Goal: Entertainment & Leisure: Consume media (video, audio)

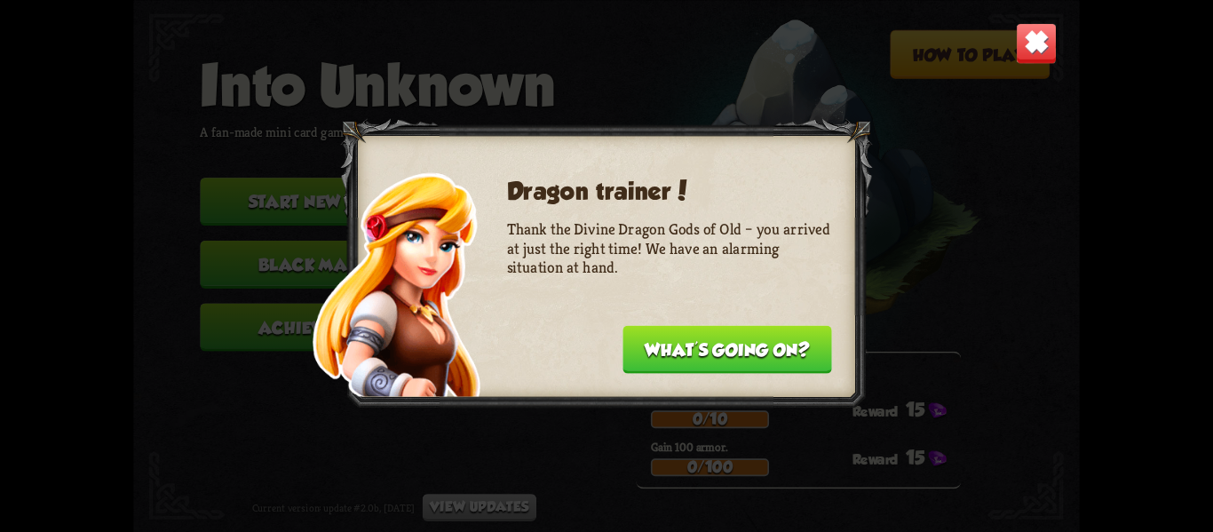
click at [777, 355] on button "What's going on?" at bounding box center [727, 349] width 209 height 48
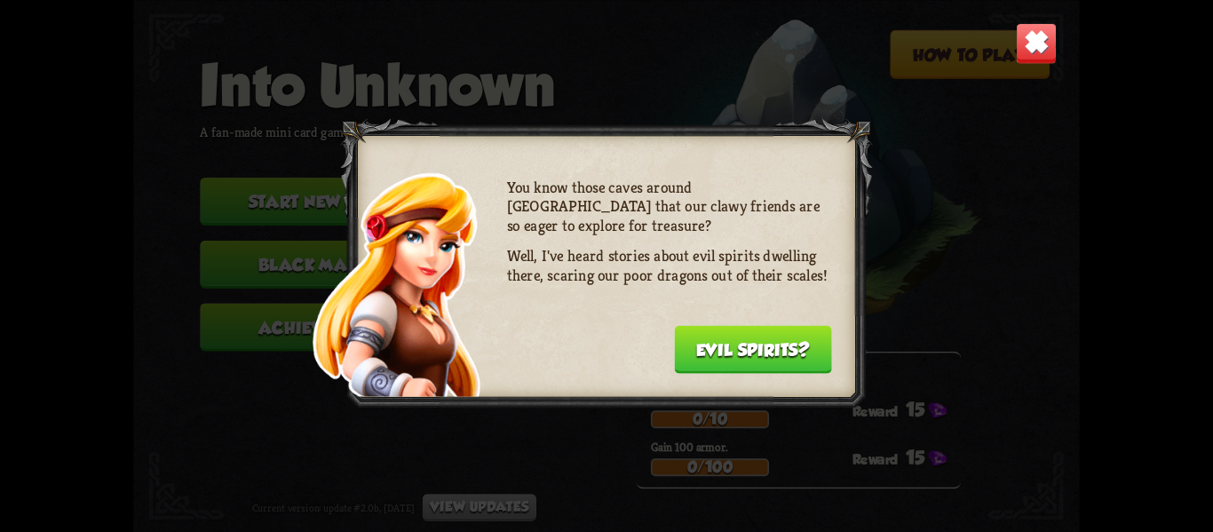
click at [777, 355] on button "Evil spirits?" at bounding box center [753, 349] width 158 height 48
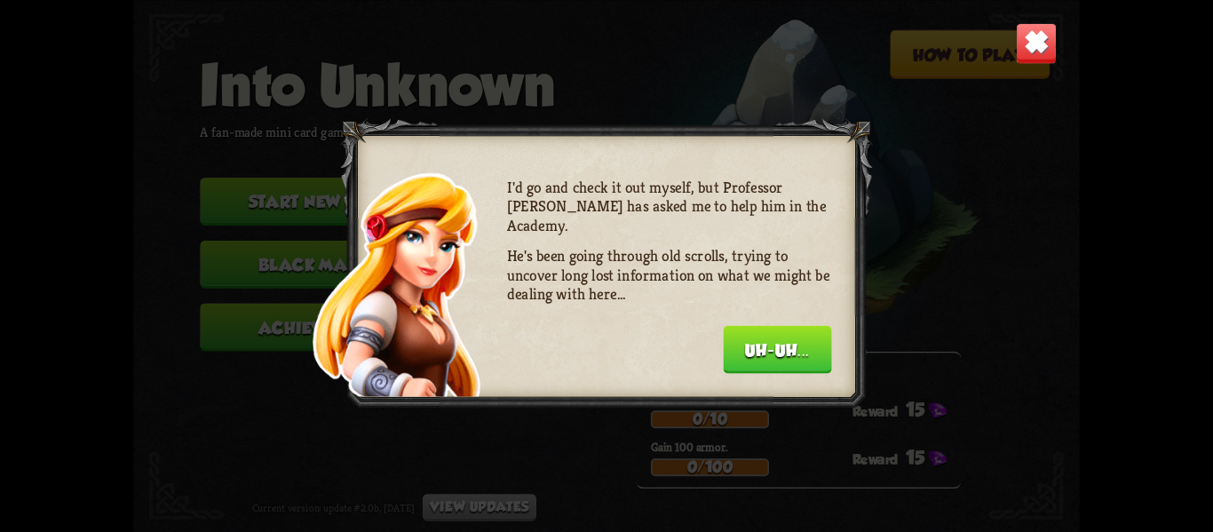
click at [777, 355] on button "Uh-uh..." at bounding box center [777, 349] width 108 height 48
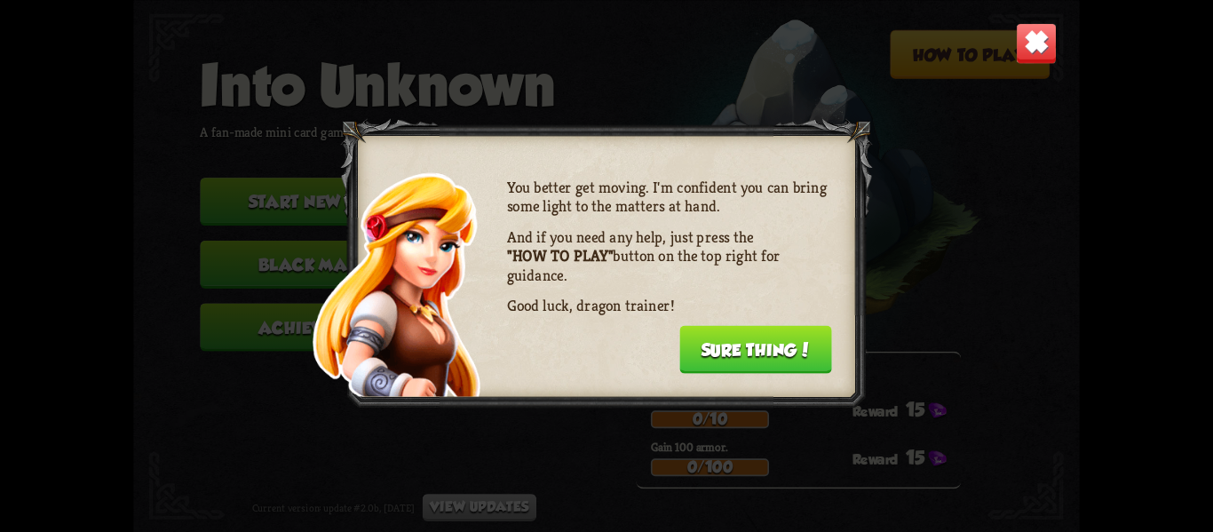
click at [777, 355] on button "Sure thing!" at bounding box center [756, 349] width 153 height 48
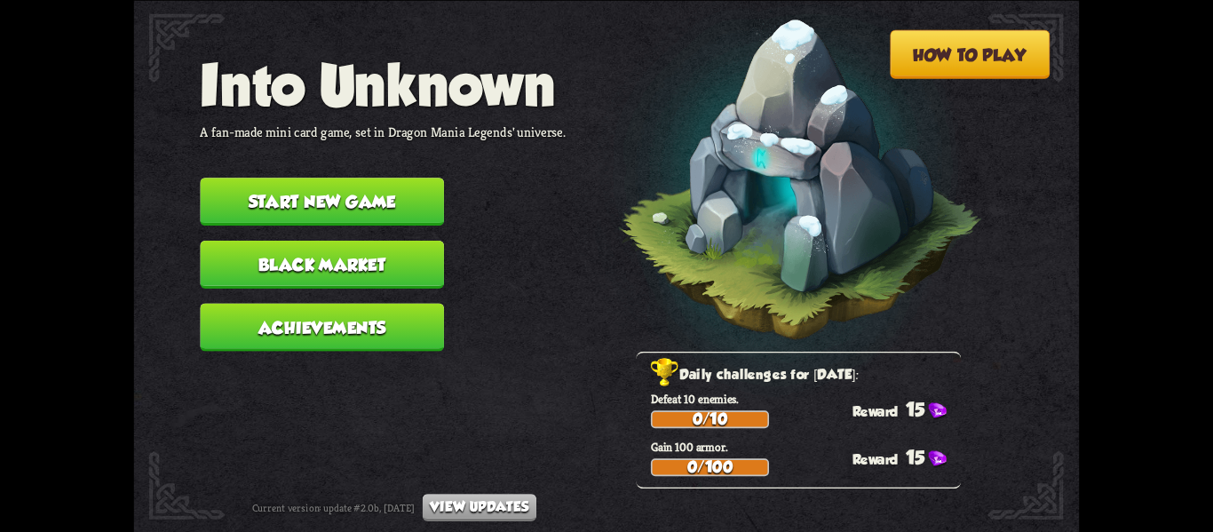
click at [382, 178] on button "Start new game" at bounding box center [322, 202] width 244 height 48
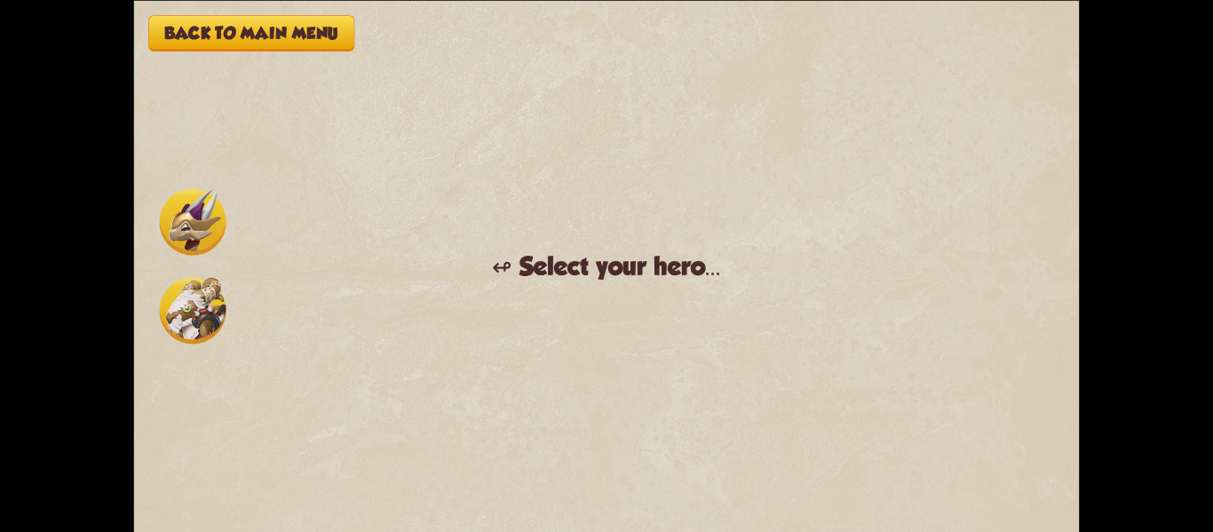
click at [137, 232] on div "Back to main menu ↫ Select your hero... You muster all your courage and set out…" at bounding box center [607, 266] width 946 height 532
click at [156, 226] on div at bounding box center [193, 266] width 74 height 163
click at [180, 330] on img at bounding box center [193, 310] width 67 height 67
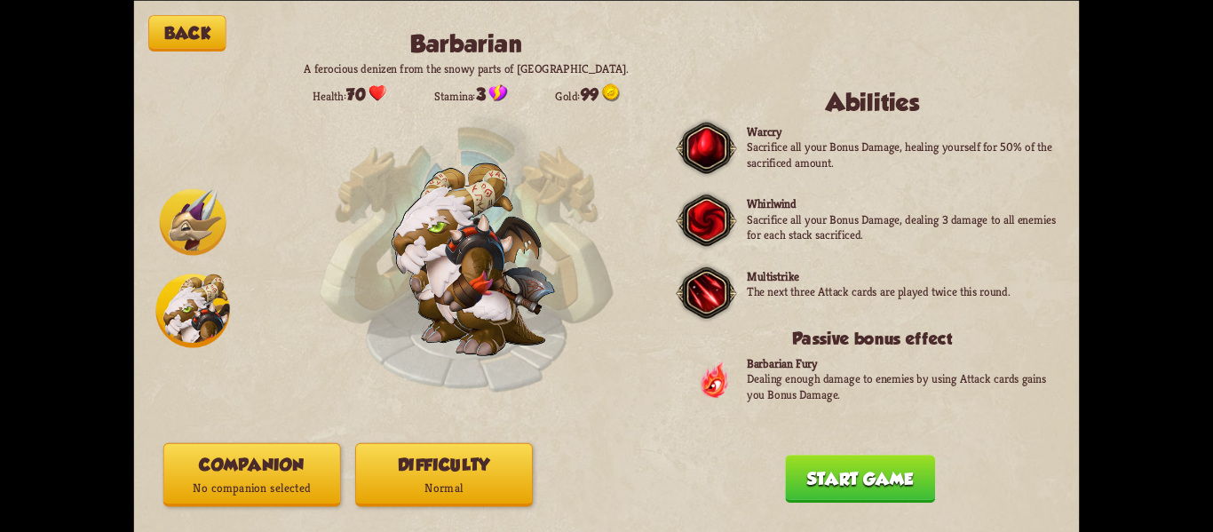
click at [179, 248] on img at bounding box center [193, 221] width 67 height 67
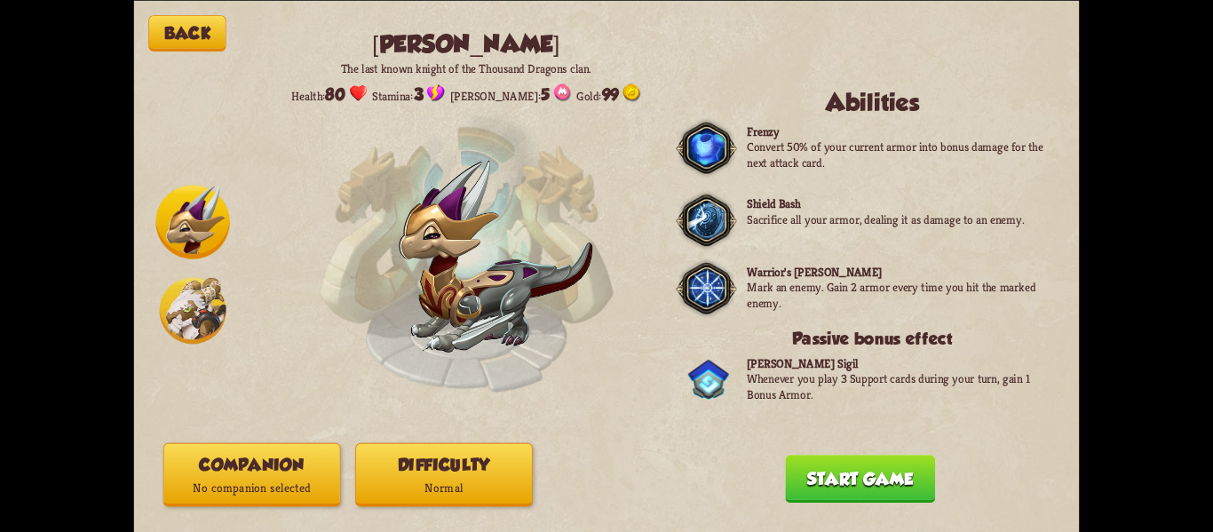
click at [174, 239] on img at bounding box center [193, 222] width 74 height 74
click at [202, 290] on img at bounding box center [193, 310] width 67 height 67
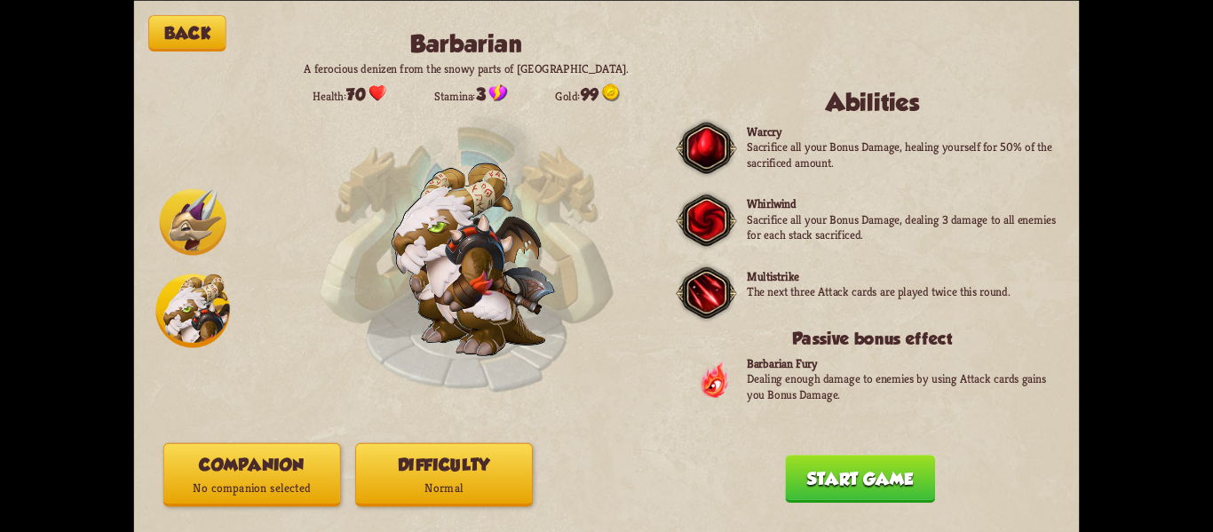
click at [832, 470] on button "Start game" at bounding box center [860, 479] width 150 height 48
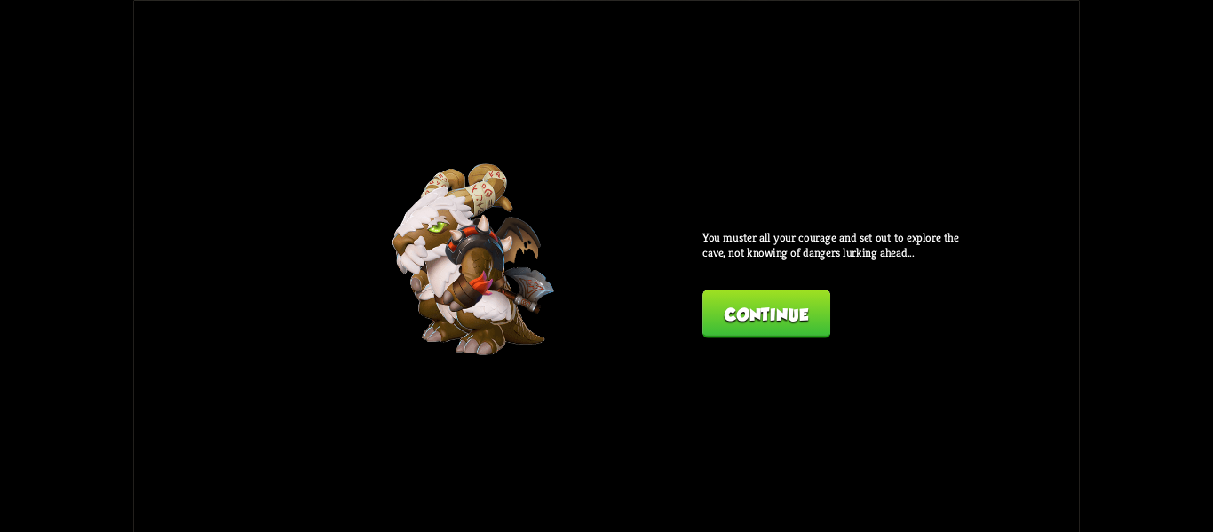
click at [750, 321] on button "Continue" at bounding box center [767, 314] width 128 height 48
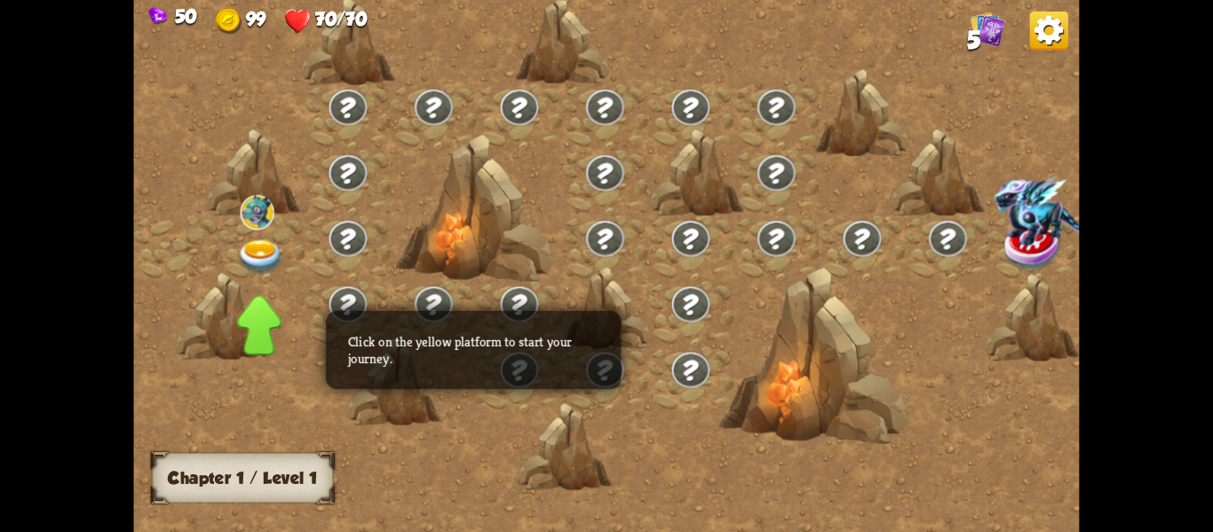
click at [290, 402] on div at bounding box center [719, 274] width 1171 height 553
click at [257, 251] on img at bounding box center [260, 256] width 47 height 35
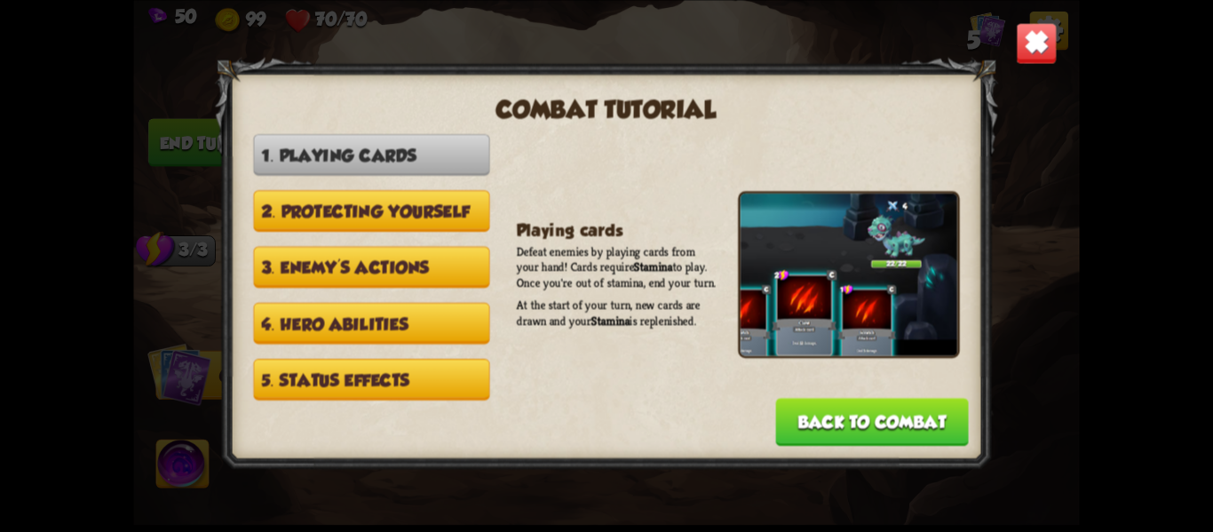
click at [803, 400] on button "Back to combat" at bounding box center [872, 422] width 193 height 48
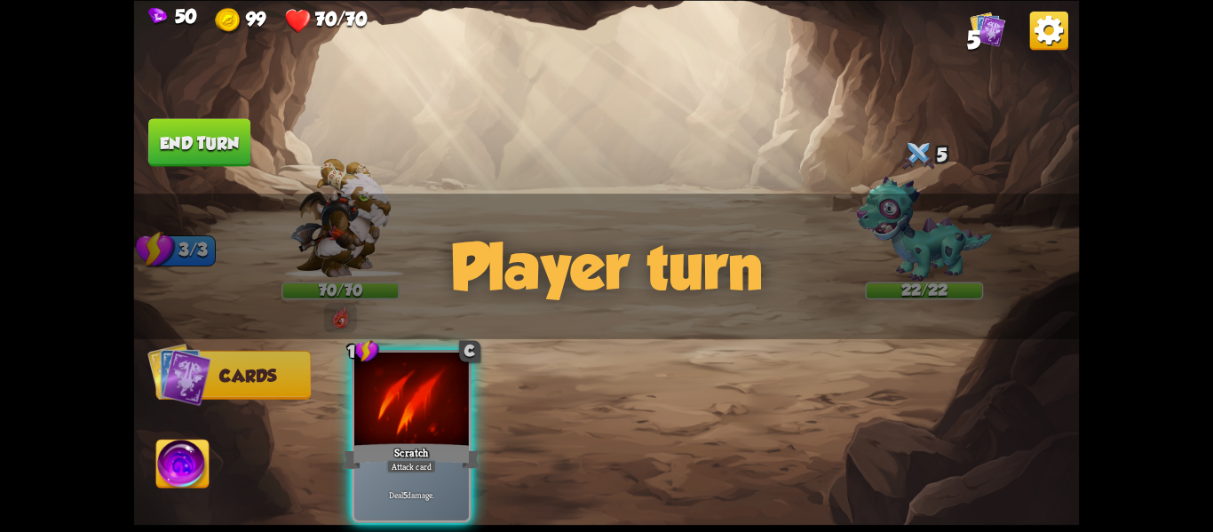
click at [756, 298] on div "Player turn" at bounding box center [607, 267] width 946 height 146
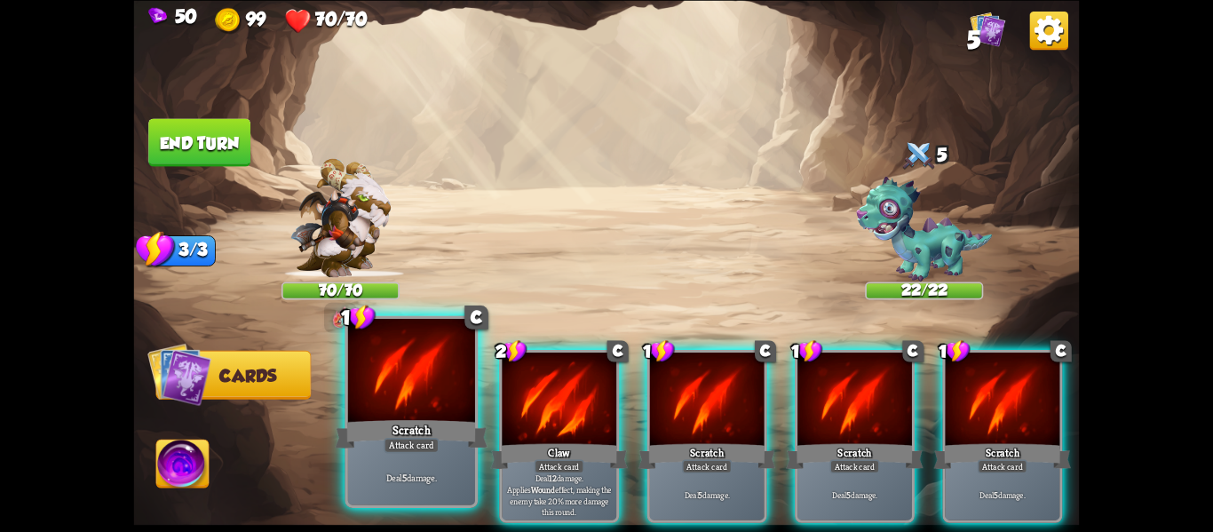
click at [427, 394] on div at bounding box center [411, 372] width 127 height 107
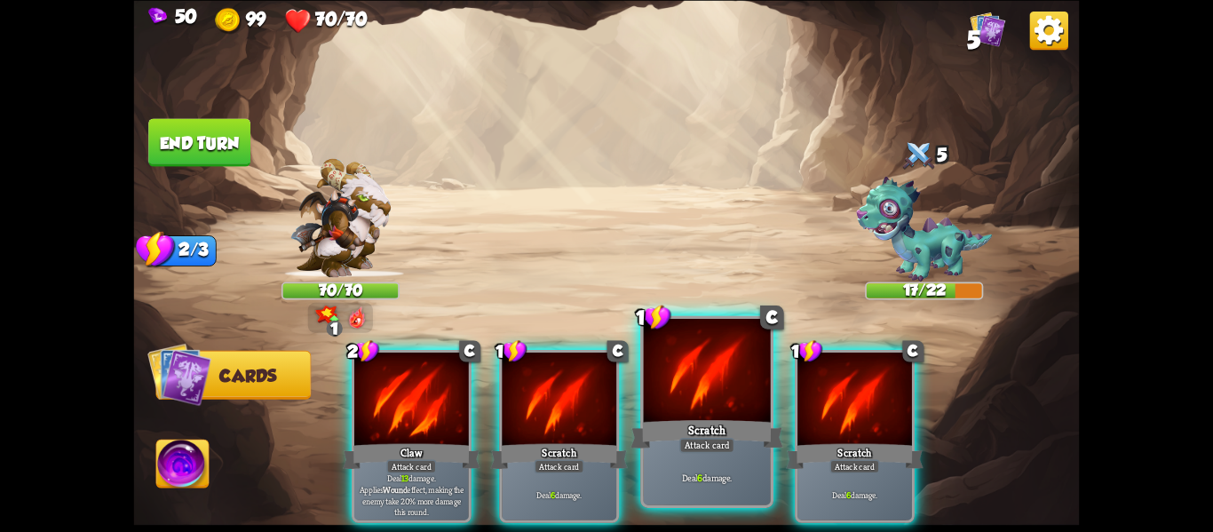
click at [716, 414] on div at bounding box center [707, 372] width 127 height 107
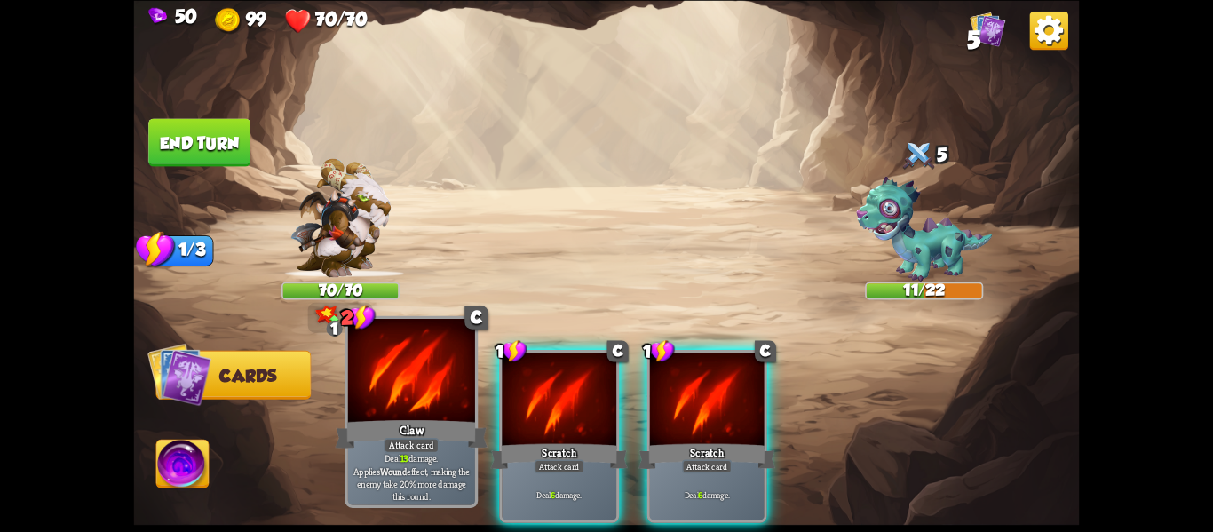
click at [458, 403] on div at bounding box center [411, 372] width 127 height 107
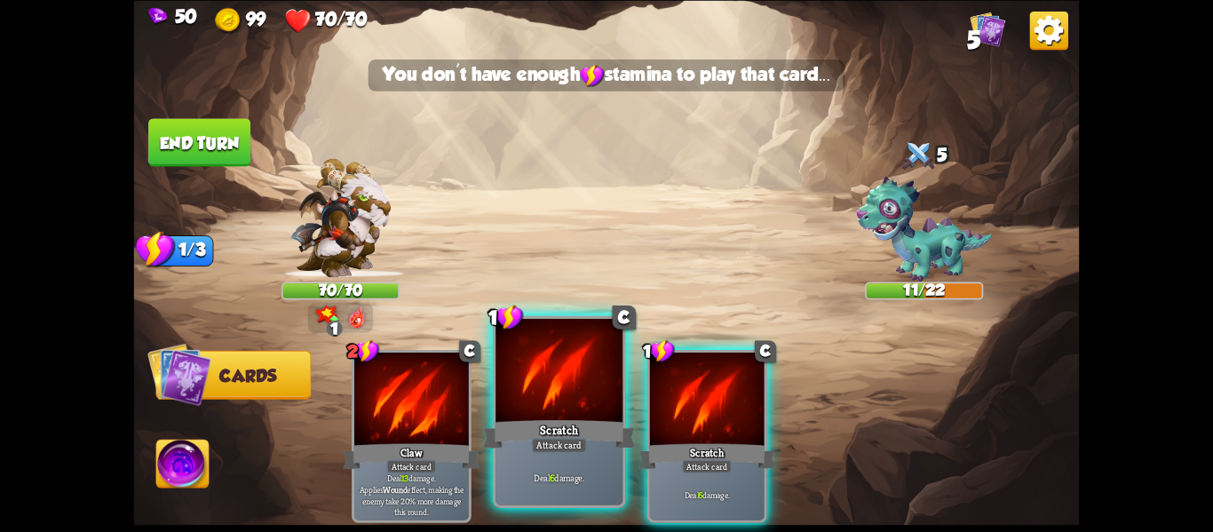
click at [512, 410] on div at bounding box center [559, 372] width 127 height 107
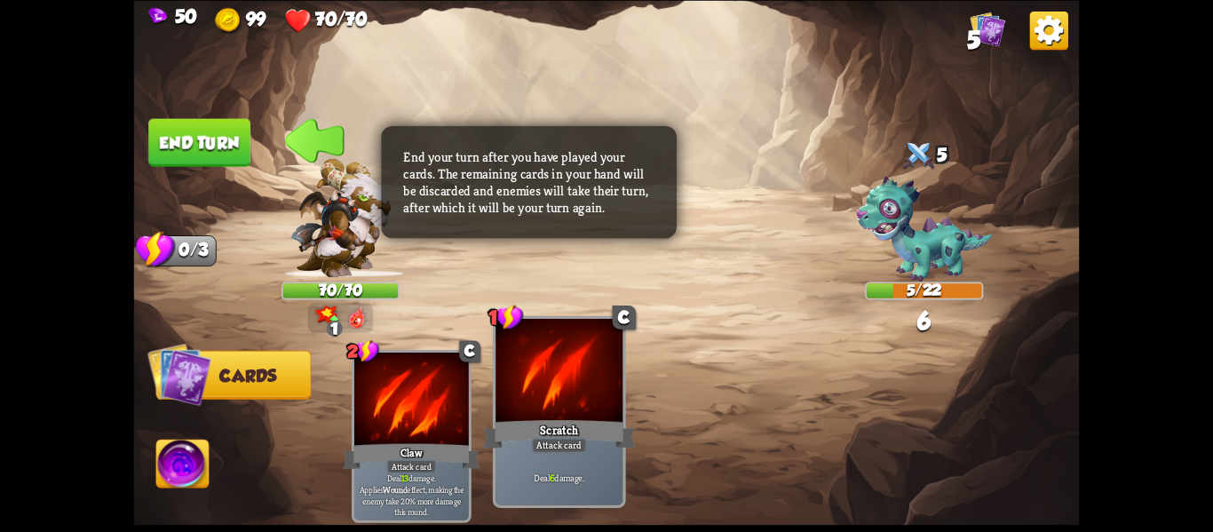
click at [516, 411] on div at bounding box center [559, 372] width 127 height 107
click at [581, 390] on div at bounding box center [559, 372] width 127 height 107
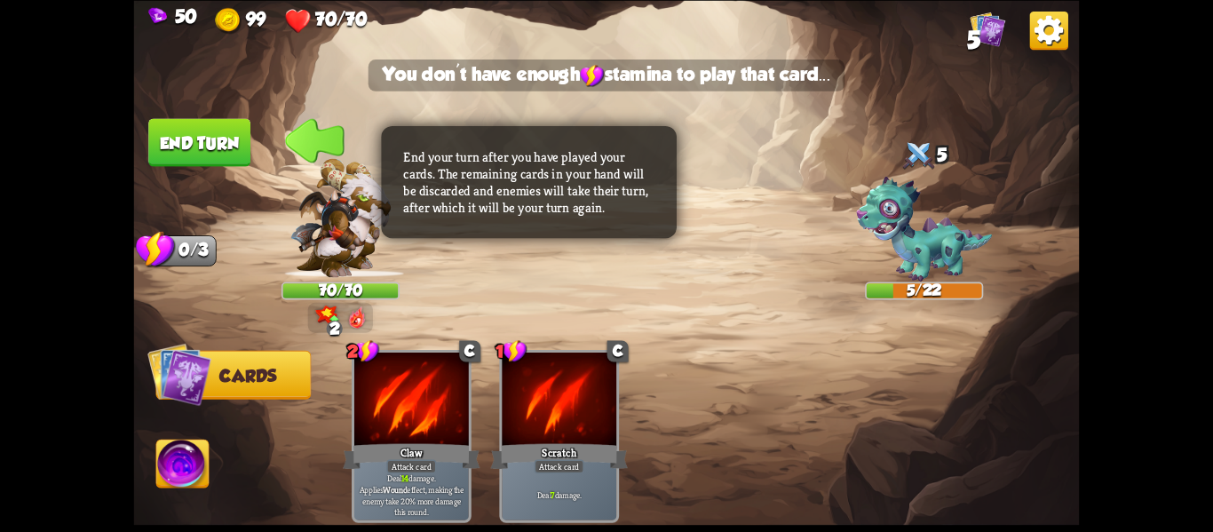
click at [235, 139] on button "End turn" at bounding box center [199, 142] width 102 height 48
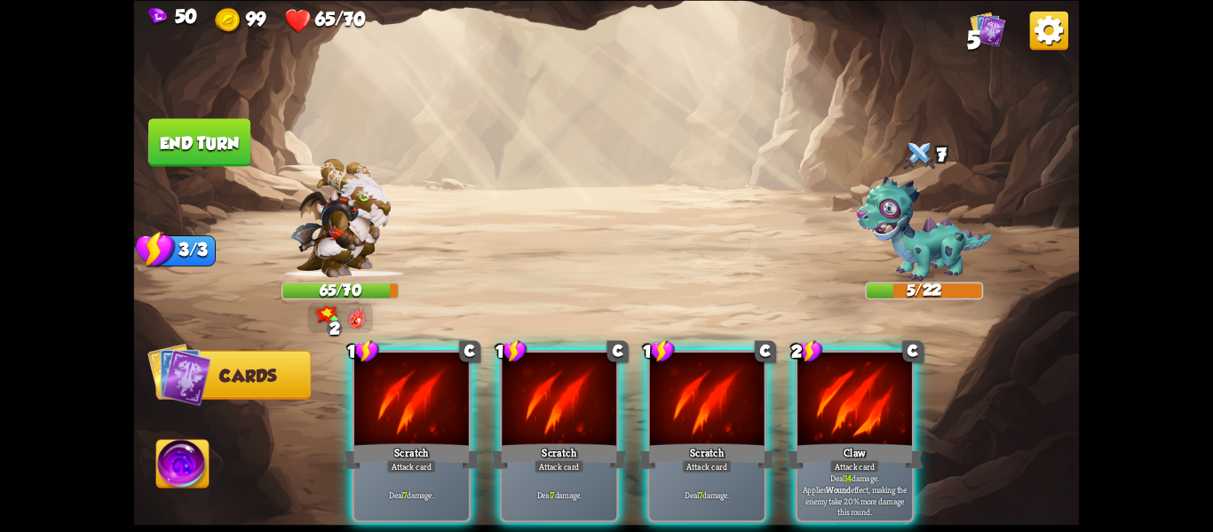
click at [490, 394] on div "1 C Scratch Attack card Deal 7 damage. 1 C Scratch Attack card Deal 7 damage. 1…" at bounding box center [701, 414] width 757 height 236
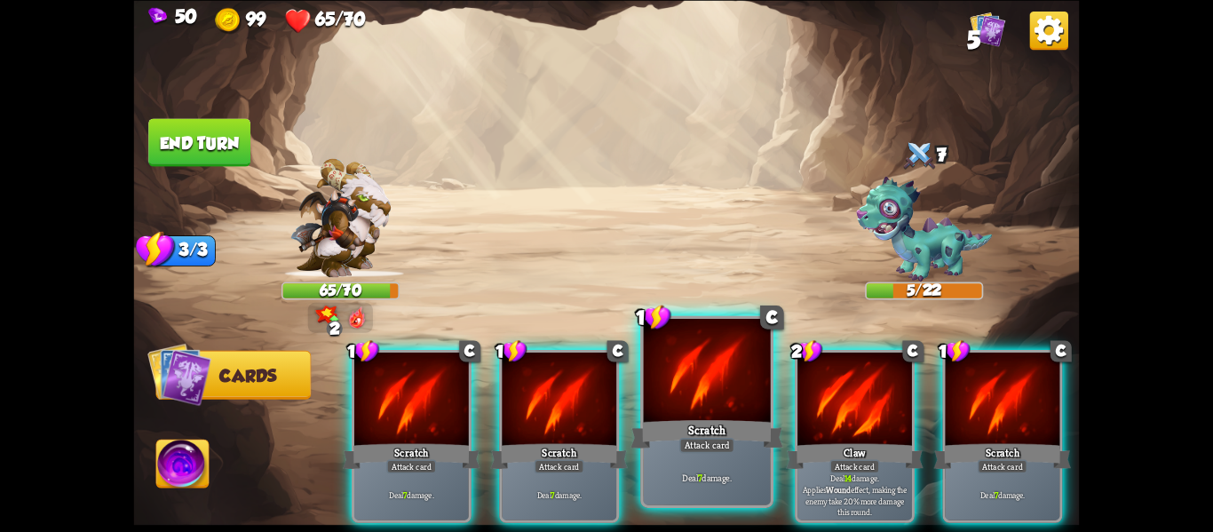
click at [737, 442] on div "Scratch" at bounding box center [707, 434] width 153 height 34
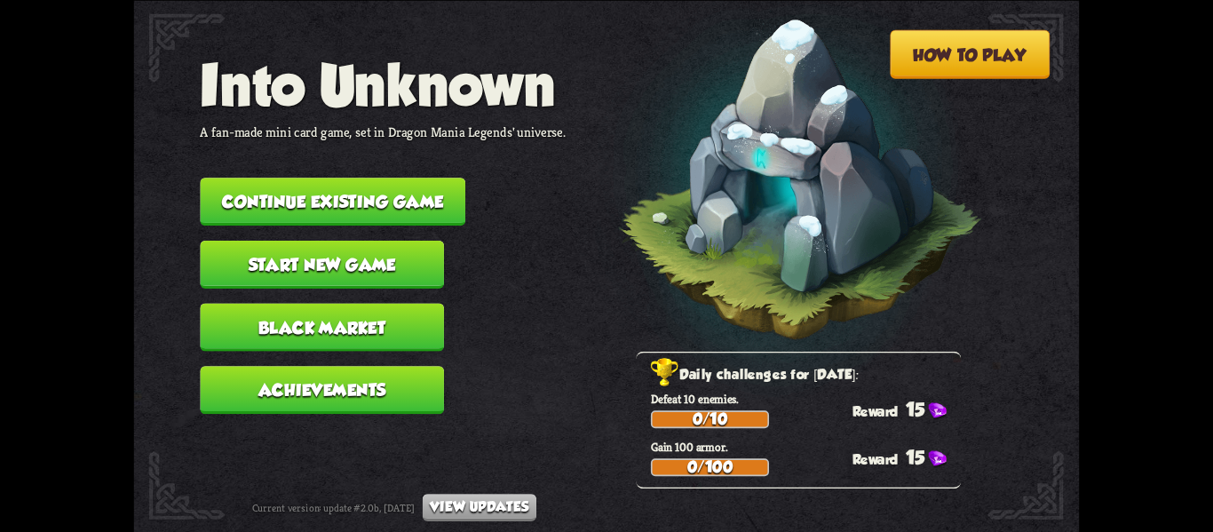
click at [327, 164] on nav "Into Unknown A fan-made mini card game, set in Dragon Mania Legends' universe. …" at bounding box center [383, 240] width 366 height 377
click at [330, 178] on button "Continue existing game" at bounding box center [333, 202] width 266 height 48
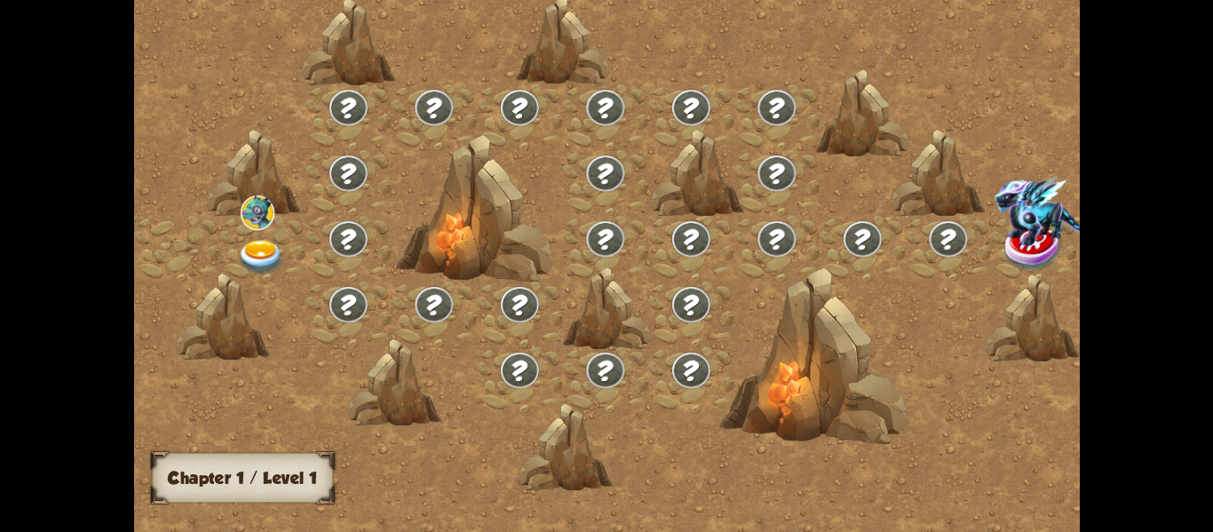
scroll to position [0, 187]
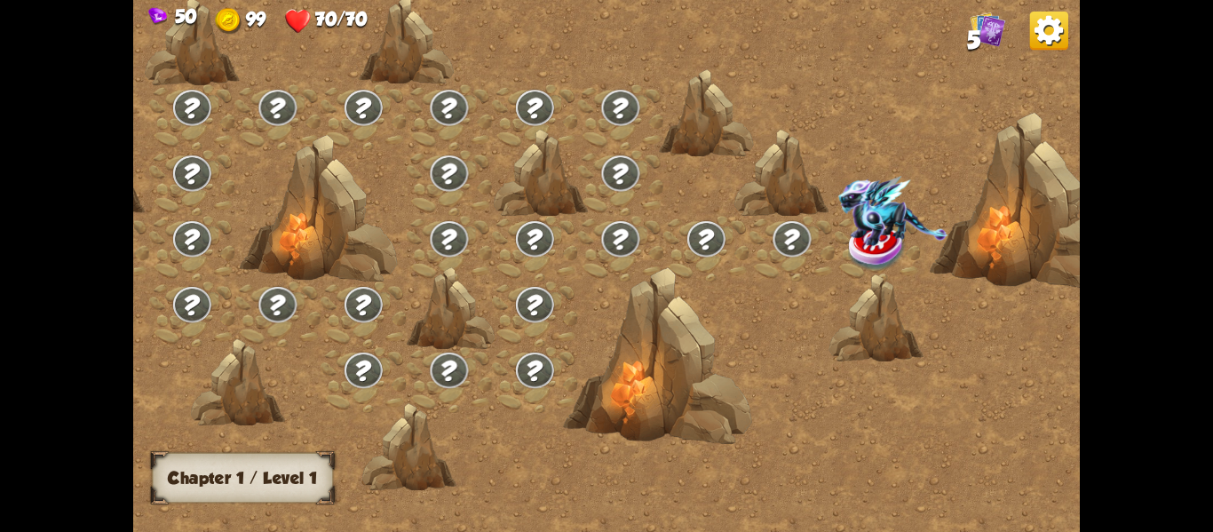
drag, startPoint x: 513, startPoint y: 188, endPoint x: 588, endPoint y: 190, distance: 74.6
click at [588, 190] on div at bounding box center [563, 274] width 1171 height 553
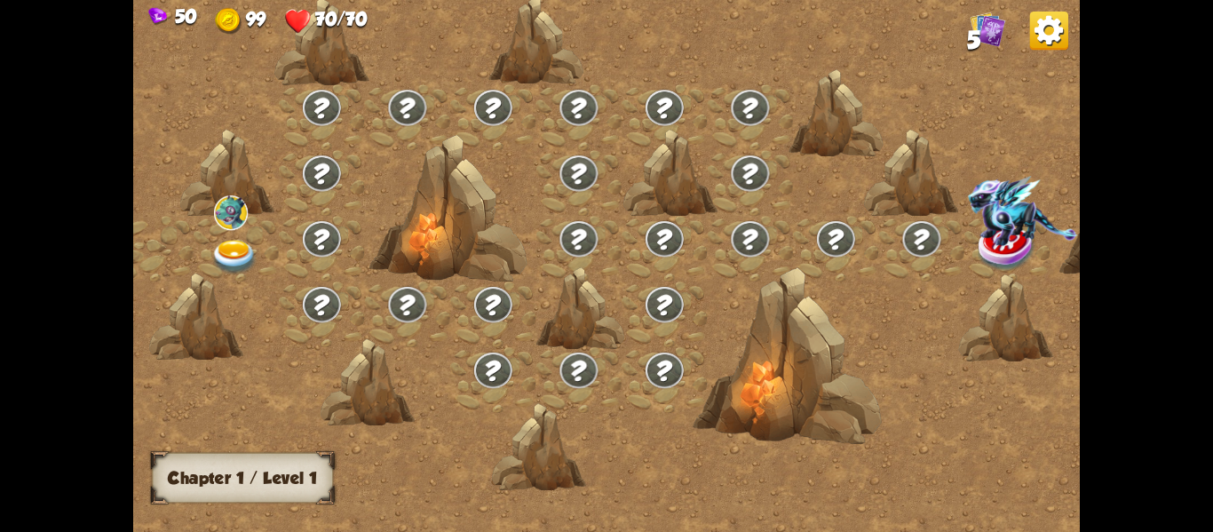
scroll to position [0, 0]
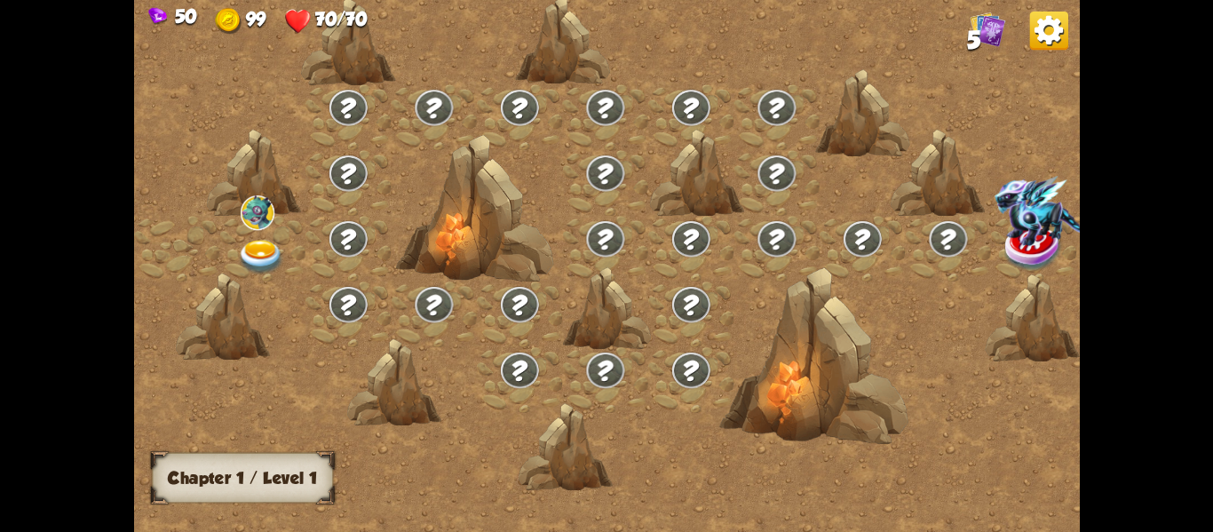
click at [272, 254] on img at bounding box center [260, 256] width 47 height 35
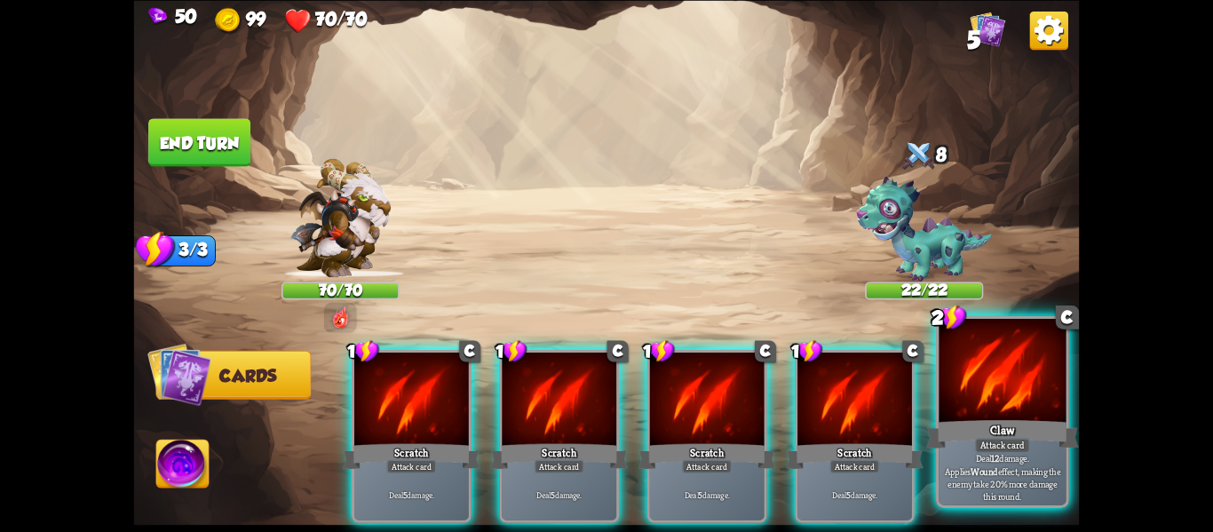
click at [953, 467] on p "Deal 12 damage. Applies Wound effect, making the enemy take 20% more damage thi…" at bounding box center [1003, 477] width 121 height 51
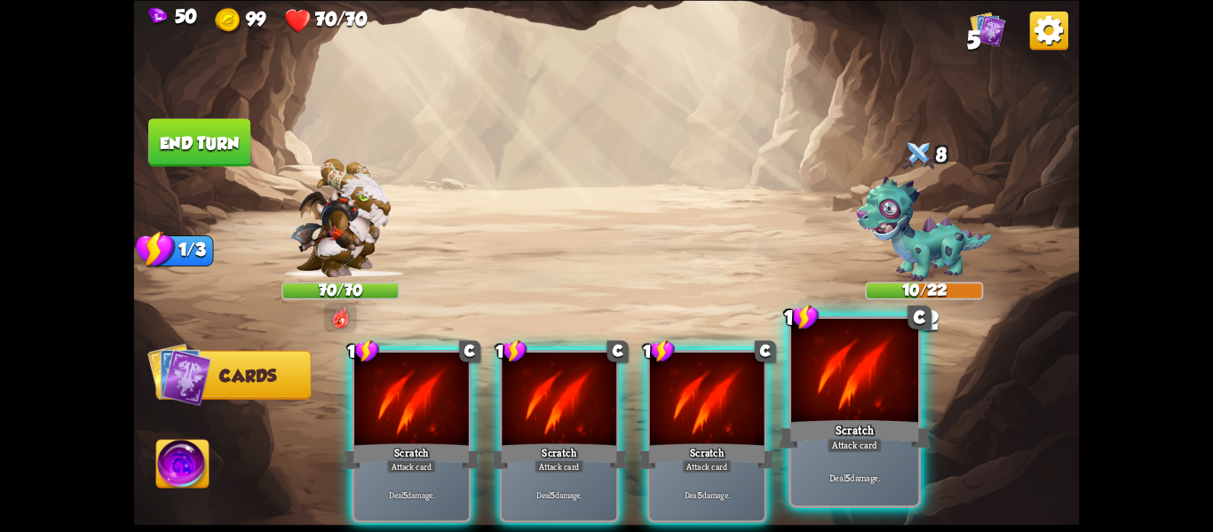
click at [886, 445] on div "Scratch" at bounding box center [855, 434] width 153 height 34
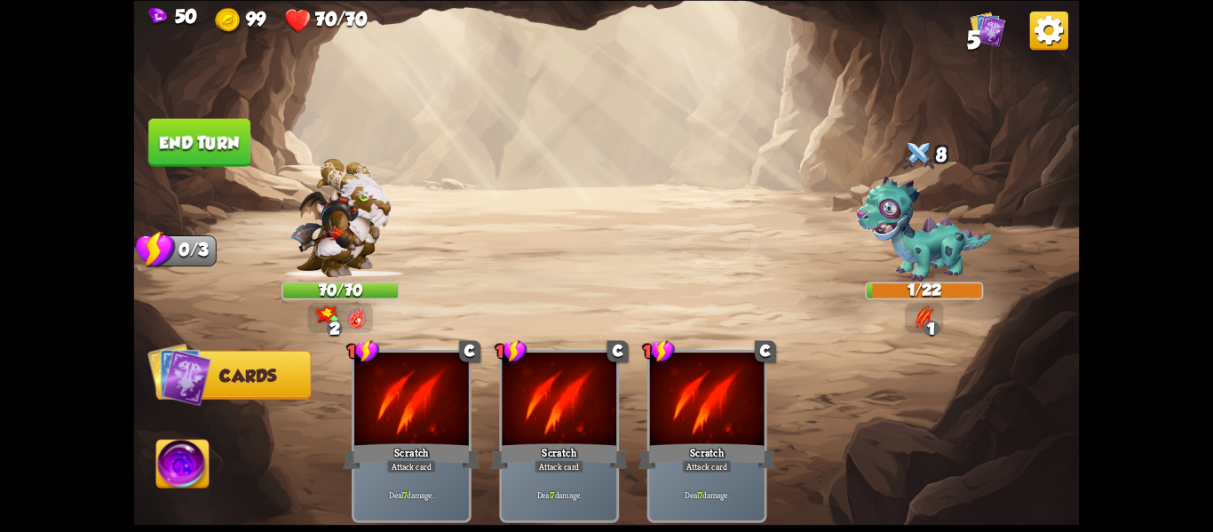
click at [204, 131] on button "End turn" at bounding box center [199, 142] width 102 height 48
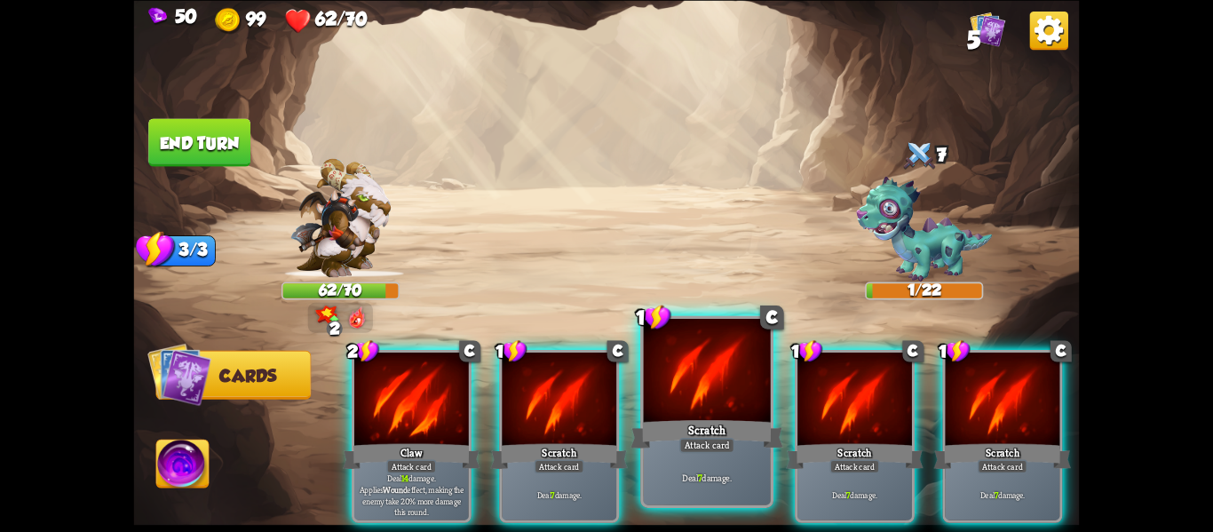
click at [744, 423] on div "Scratch" at bounding box center [707, 434] width 153 height 34
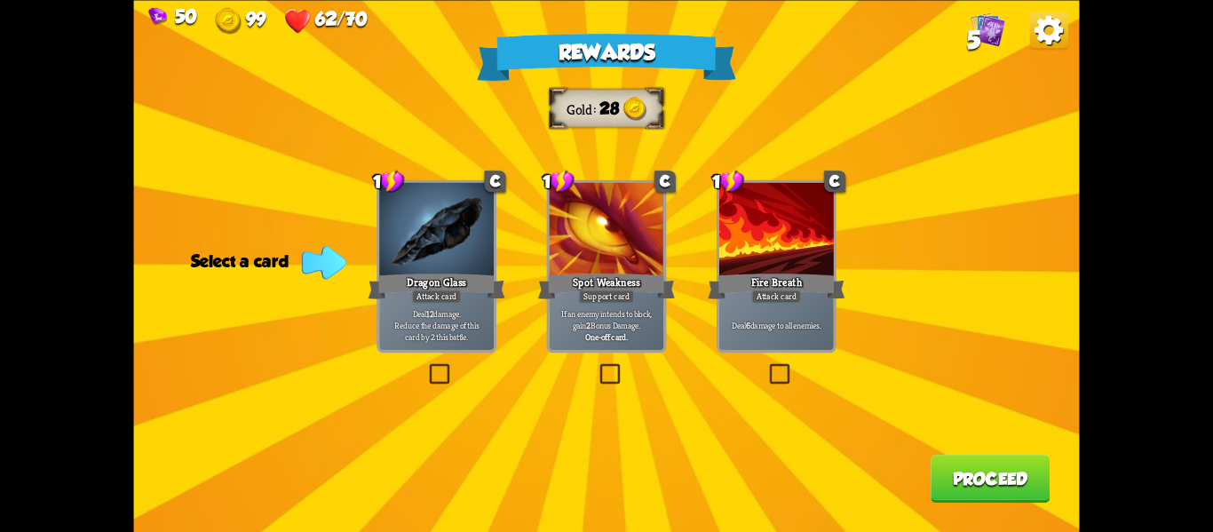
click at [737, 246] on div at bounding box center [777, 230] width 115 height 97
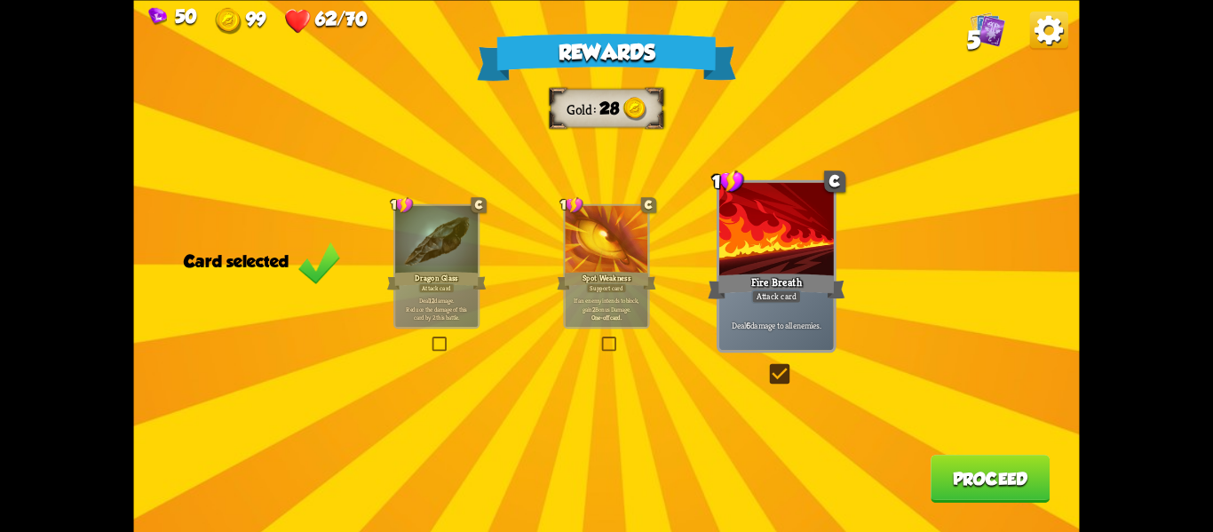
click at [952, 466] on button "Proceed" at bounding box center [990, 479] width 119 height 48
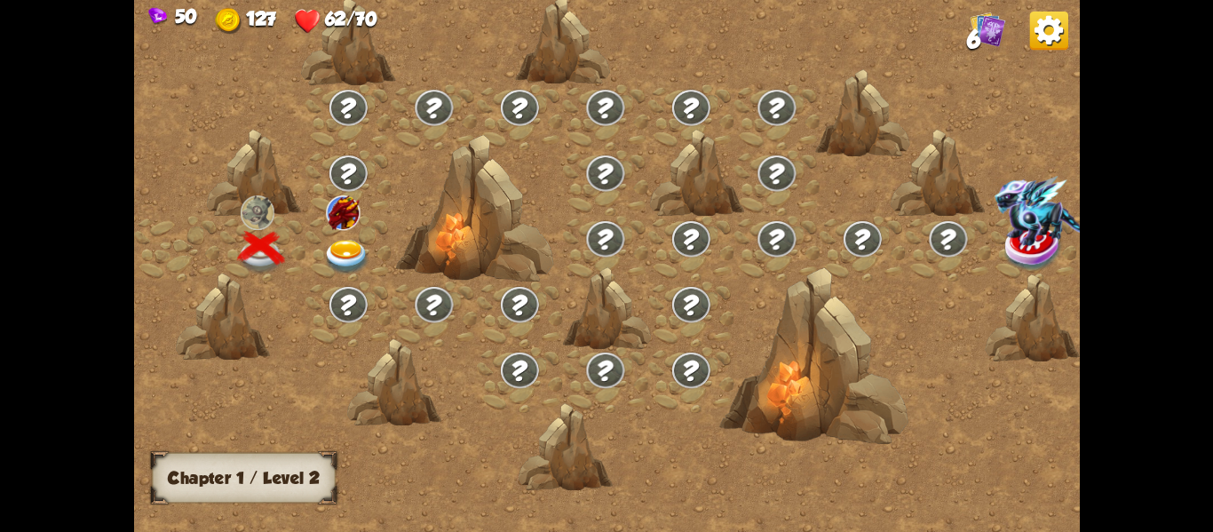
click at [343, 258] on img at bounding box center [346, 256] width 47 height 35
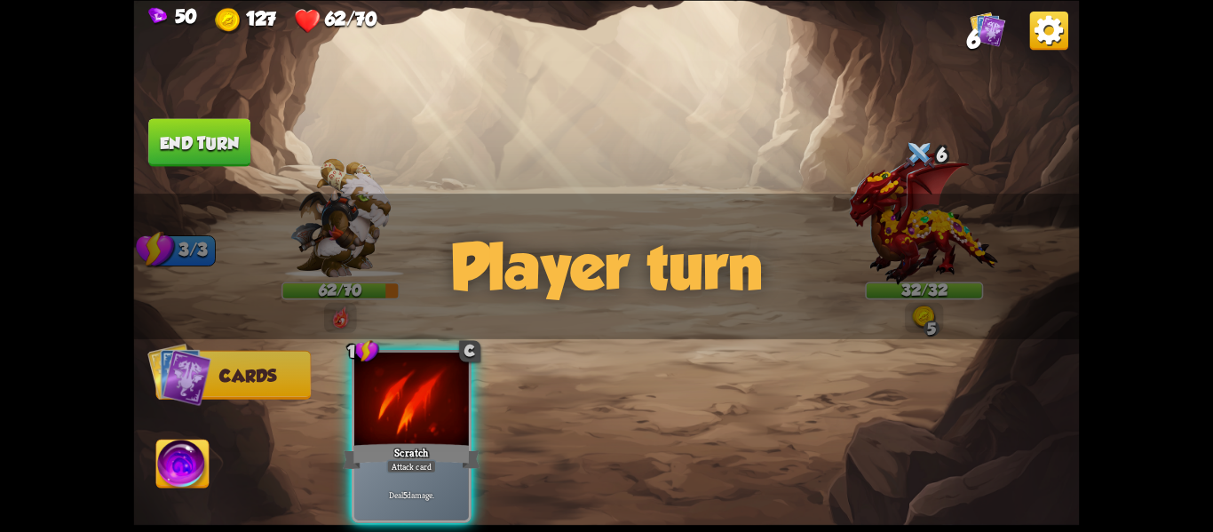
click at [736, 236] on div "Player turn" at bounding box center [607, 267] width 946 height 146
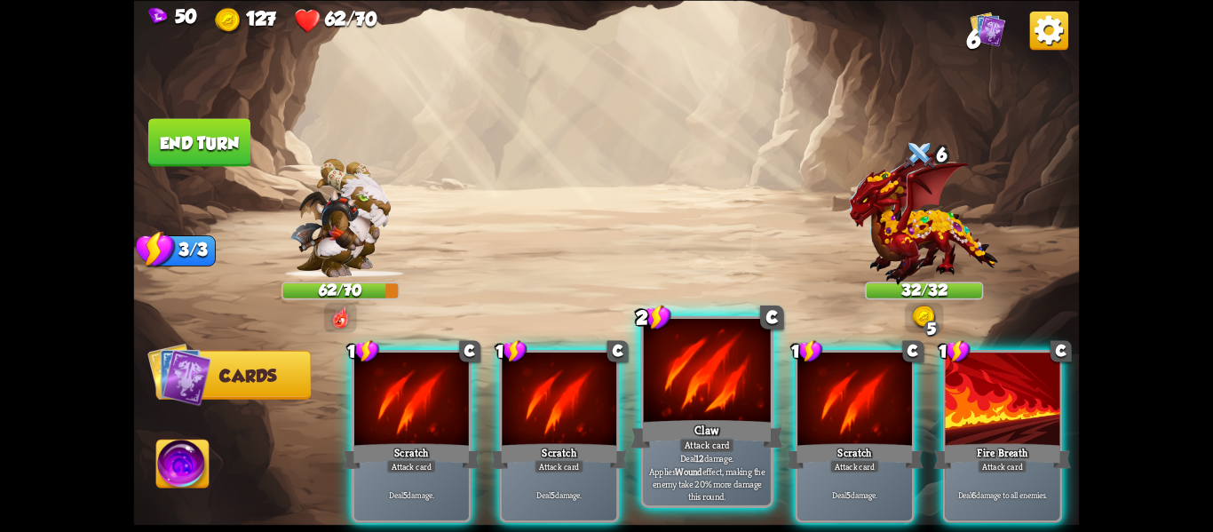
click at [679, 359] on div at bounding box center [707, 372] width 127 height 107
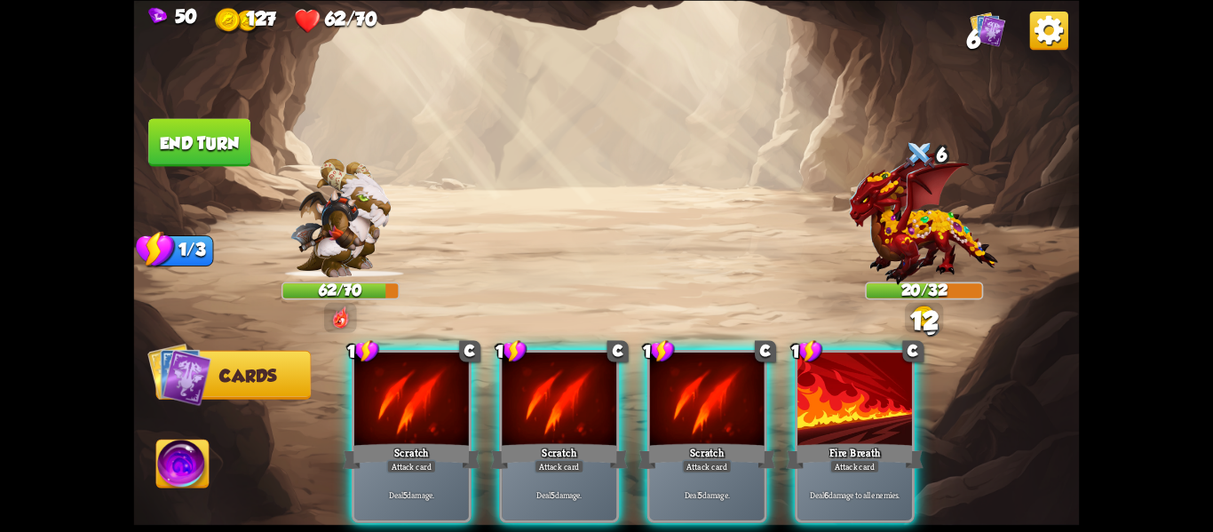
click at [679, 359] on div at bounding box center [707, 401] width 115 height 97
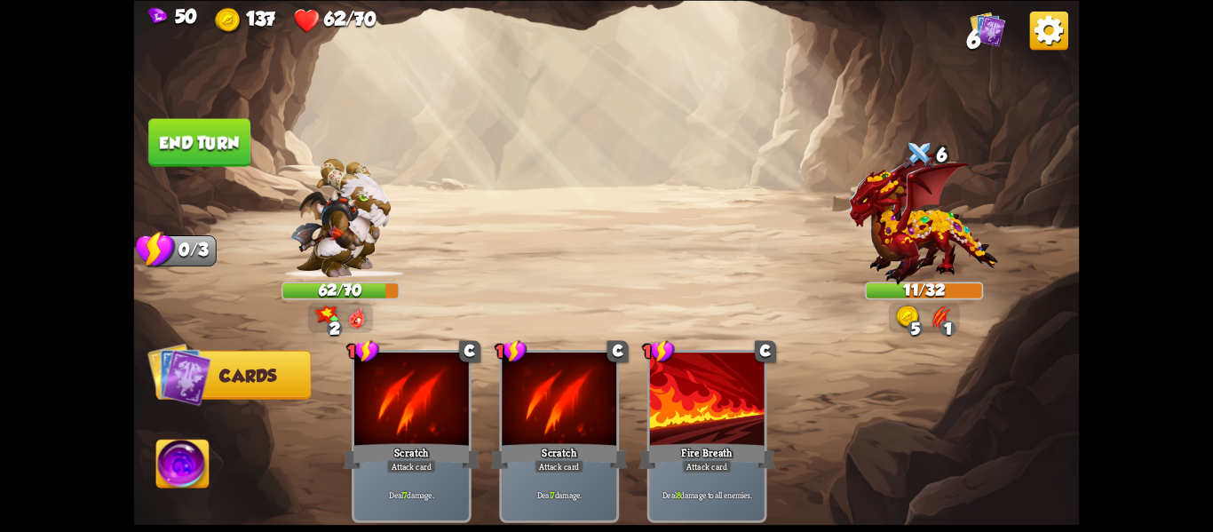
click at [176, 161] on button "End turn" at bounding box center [199, 142] width 102 height 48
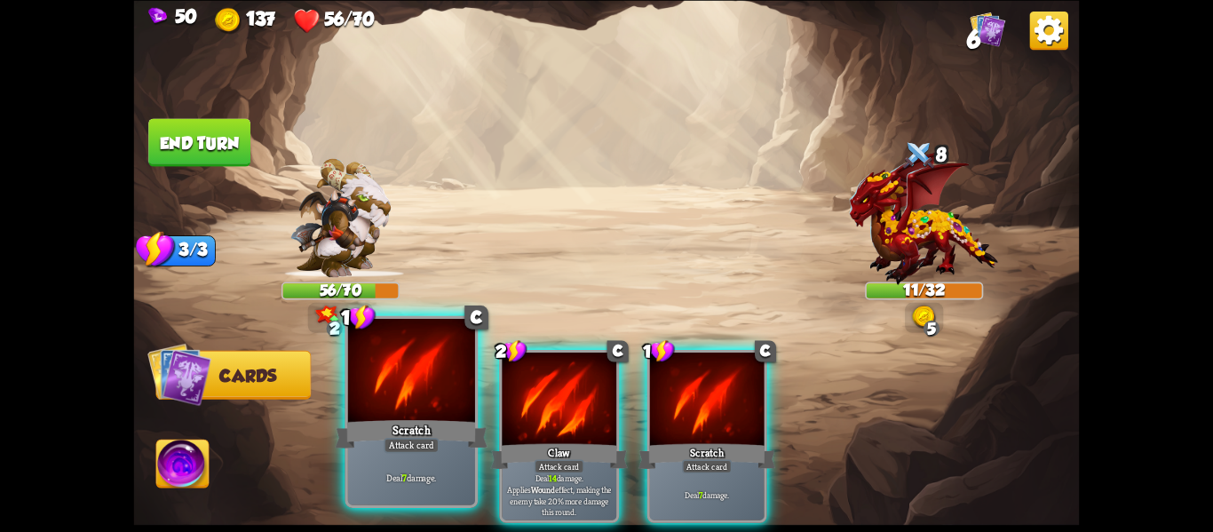
click at [418, 397] on div at bounding box center [411, 372] width 127 height 107
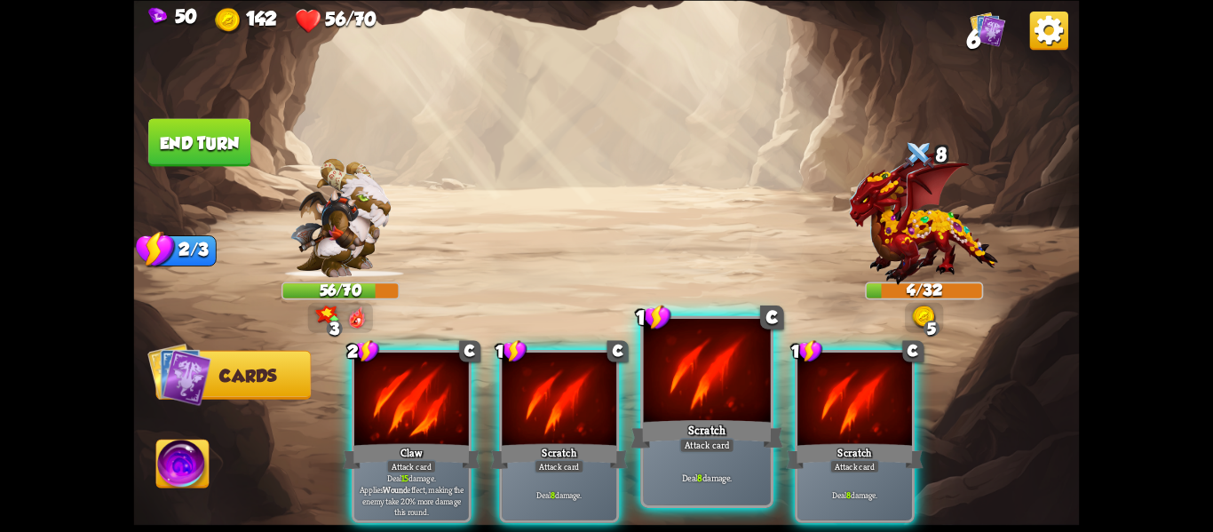
click at [707, 460] on div "Deal 8 damage." at bounding box center [707, 477] width 127 height 55
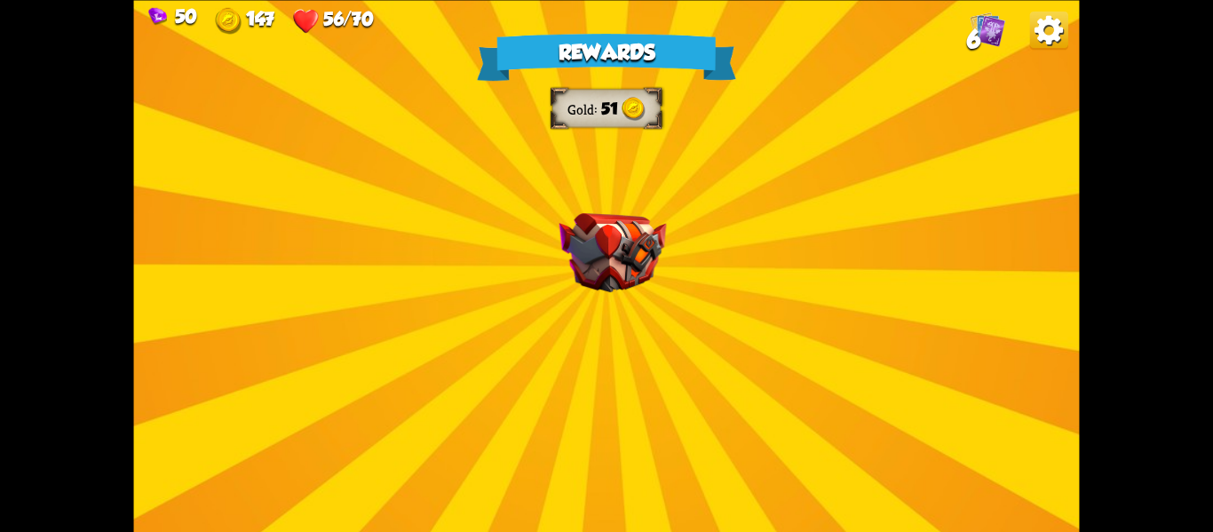
click at [617, 327] on div "Rewards Gold 51 Select a card 1 C Poisoned Claw Attack card Deal 7 damage. Appl…" at bounding box center [607, 266] width 946 height 532
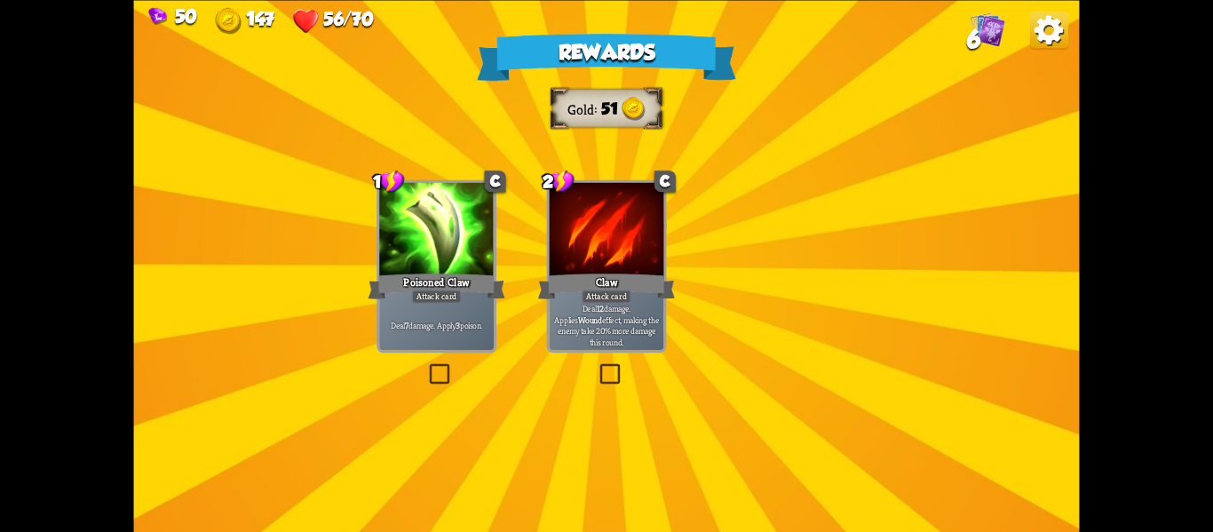
click at [617, 327] on div "Deal 12 damage. Applies Wound effect, making the enemy take 20% more damage thi…" at bounding box center [607, 325] width 115 height 50
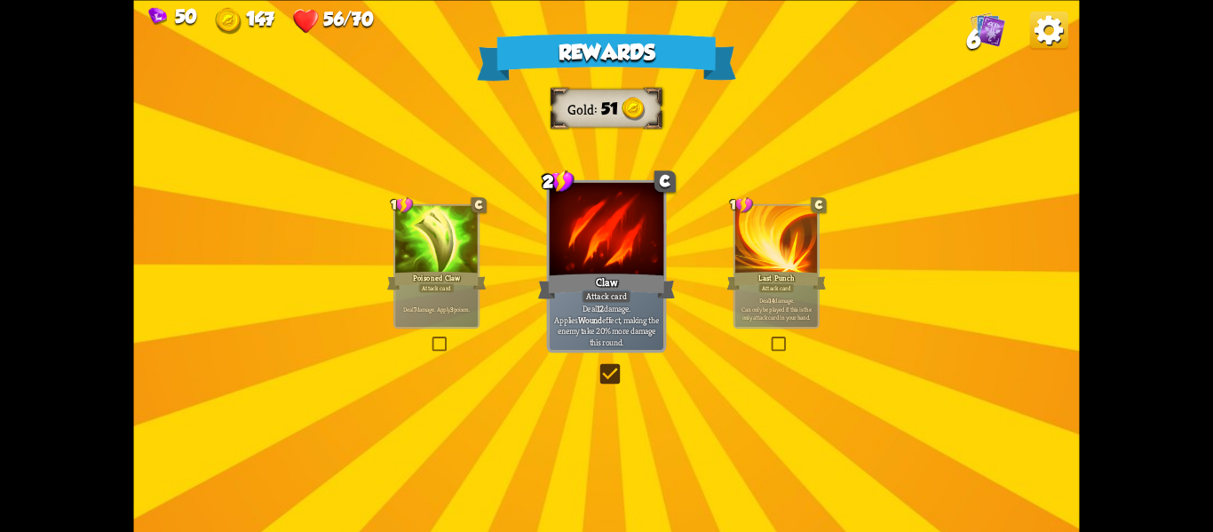
click at [617, 327] on p "Deal 12 damage. Applies Wound effect, making the enemy take 20% more damage thi…" at bounding box center [607, 324] width 108 height 45
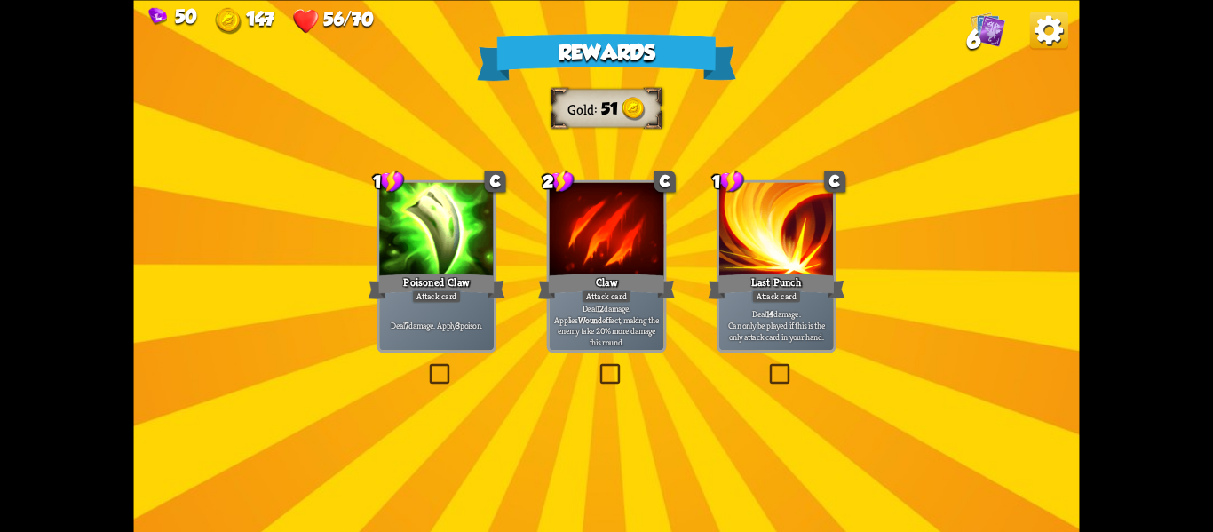
click at [617, 327] on p "Deal 12 damage. Applies Wound effect, making the enemy take 20% more damage thi…" at bounding box center [607, 324] width 108 height 45
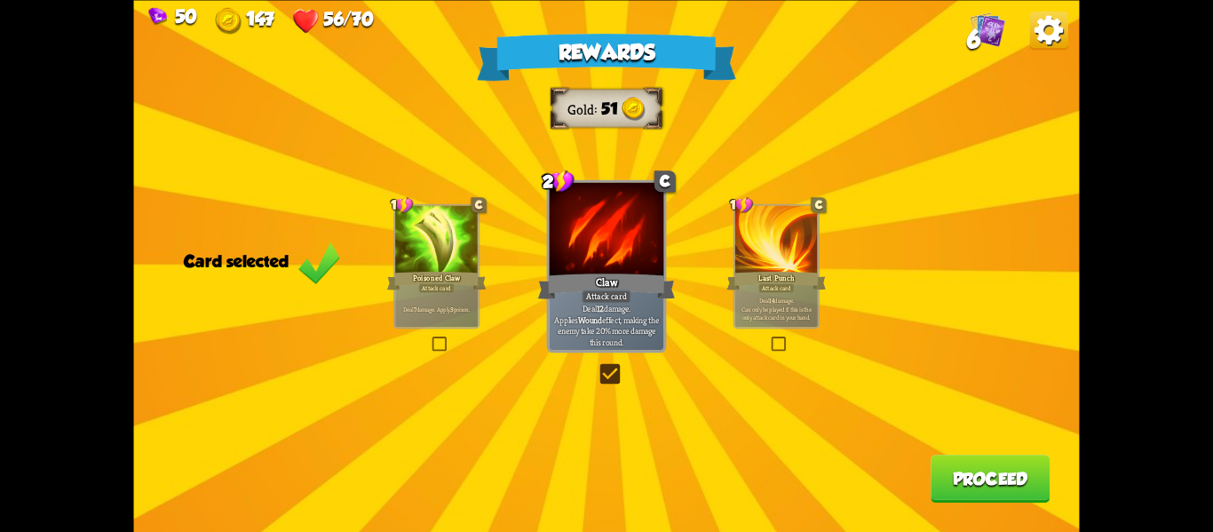
click at [617, 327] on p "Deal 12 damage. Applies Wound effect, making the enemy take 20% more damage thi…" at bounding box center [607, 324] width 108 height 45
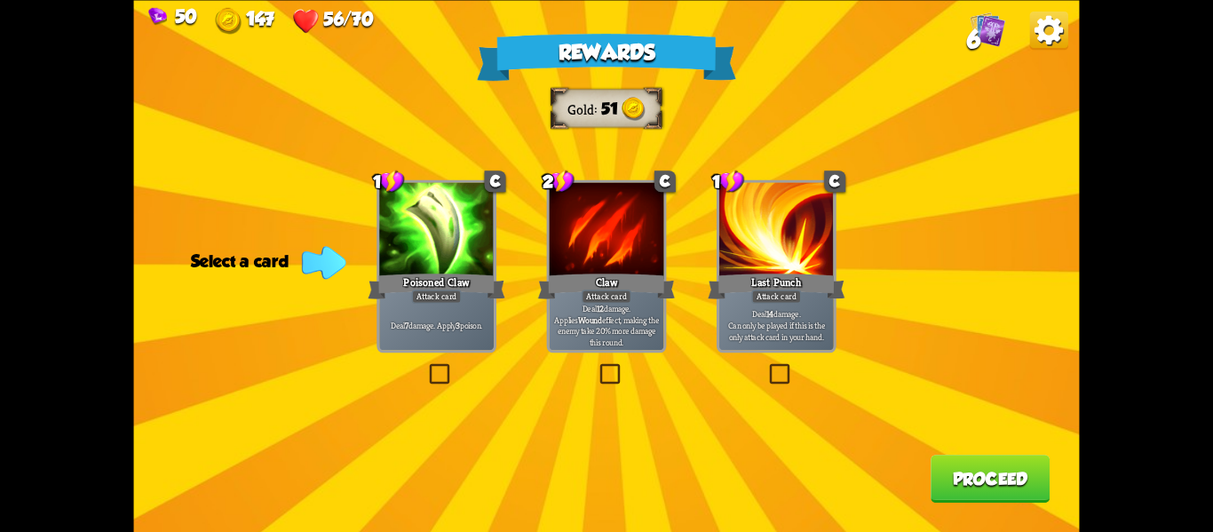
click at [763, 243] on div at bounding box center [777, 230] width 115 height 97
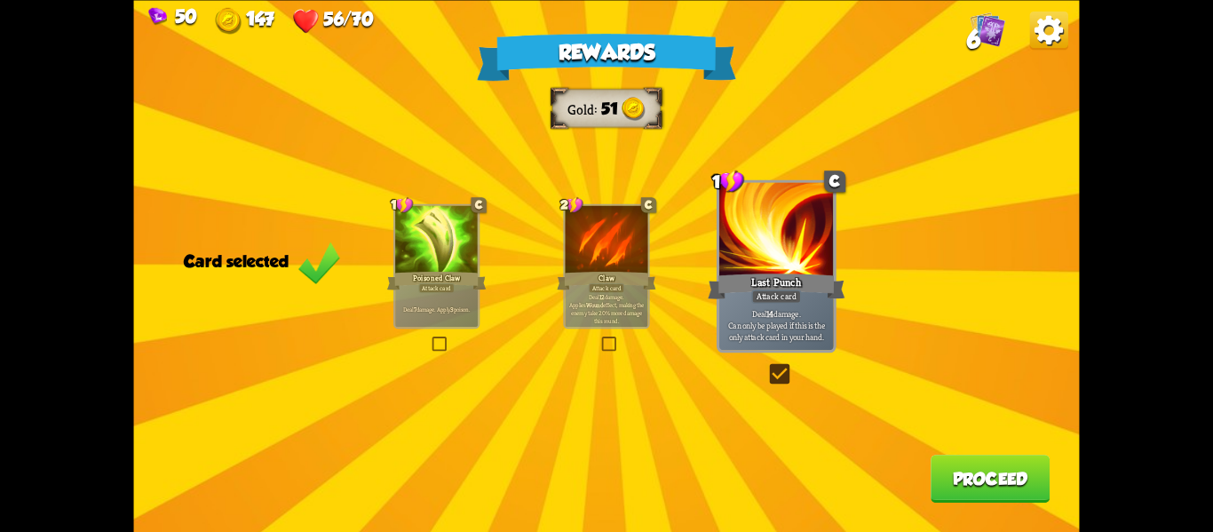
click at [962, 478] on button "Proceed" at bounding box center [990, 479] width 119 height 48
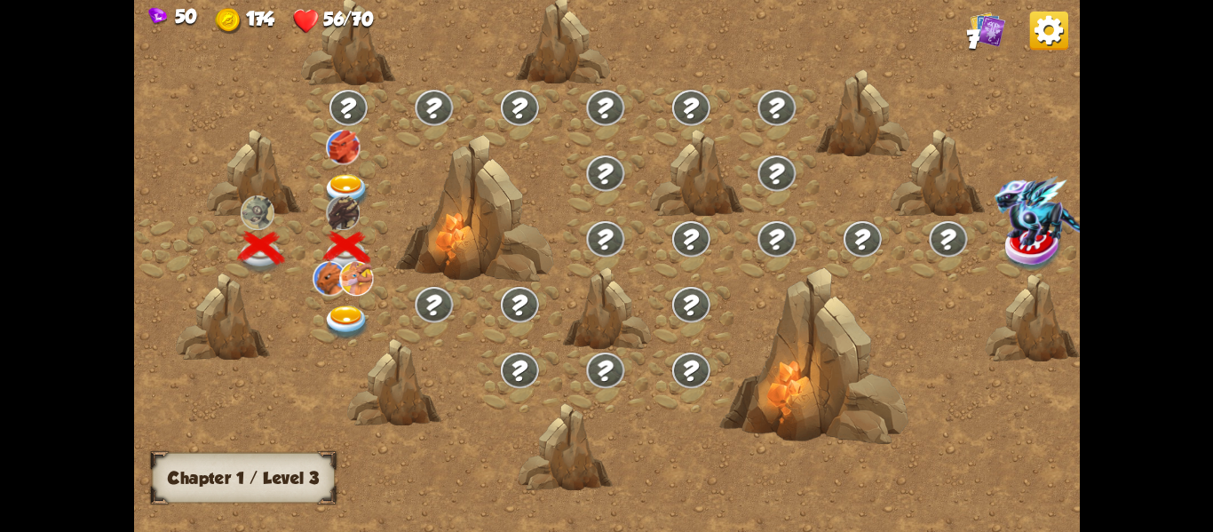
click at [962, 478] on div at bounding box center [719, 274] width 1171 height 553
click at [353, 301] on div at bounding box center [349, 314] width 86 height 66
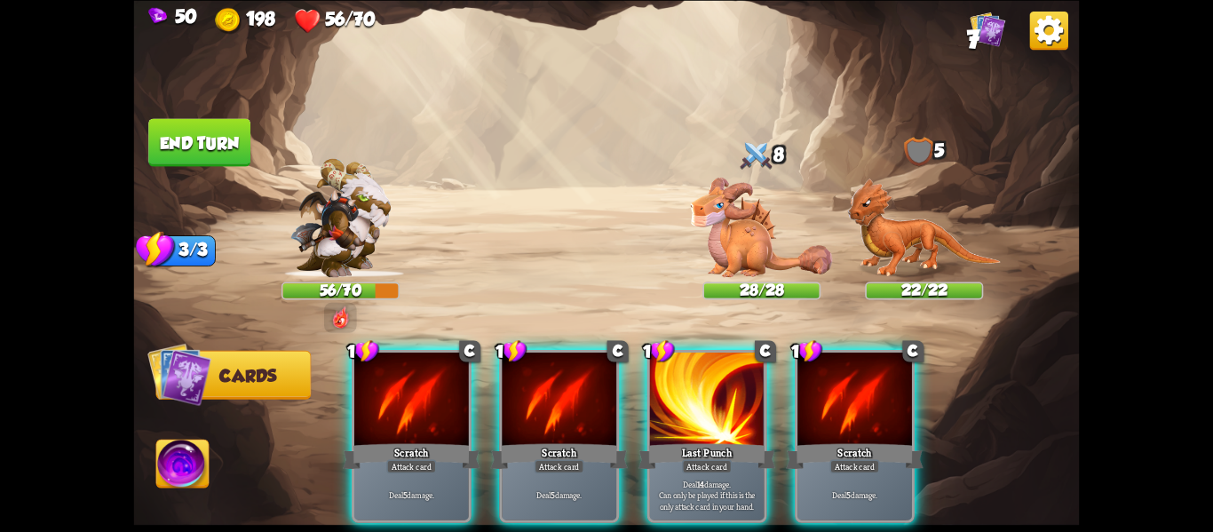
click at [738, 266] on div "Player turn" at bounding box center [607, 267] width 946 height 146
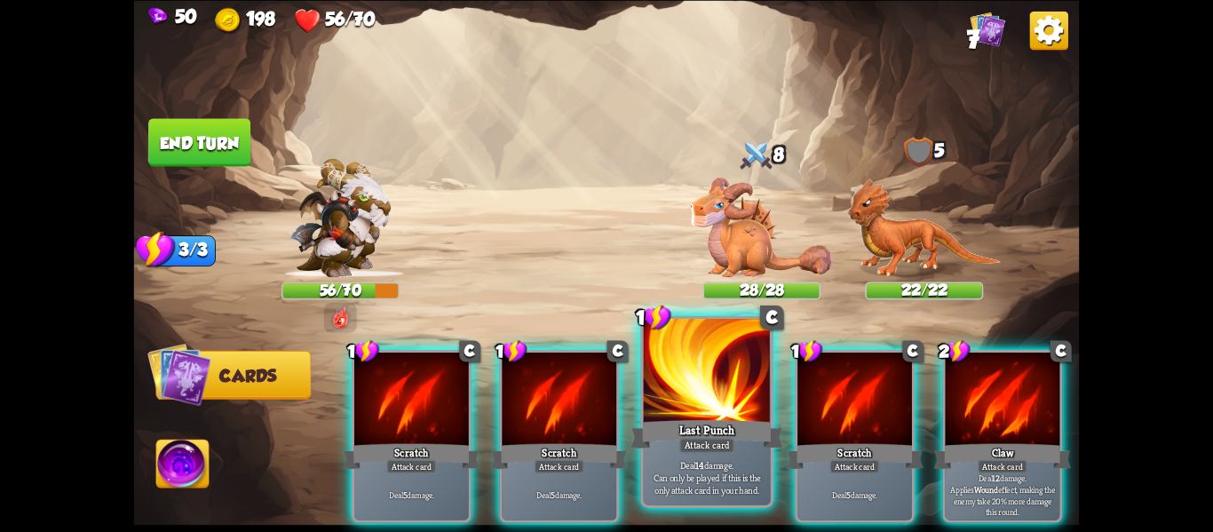
click at [738, 407] on div at bounding box center [707, 372] width 127 height 107
click at [732, 389] on div at bounding box center [707, 372] width 127 height 107
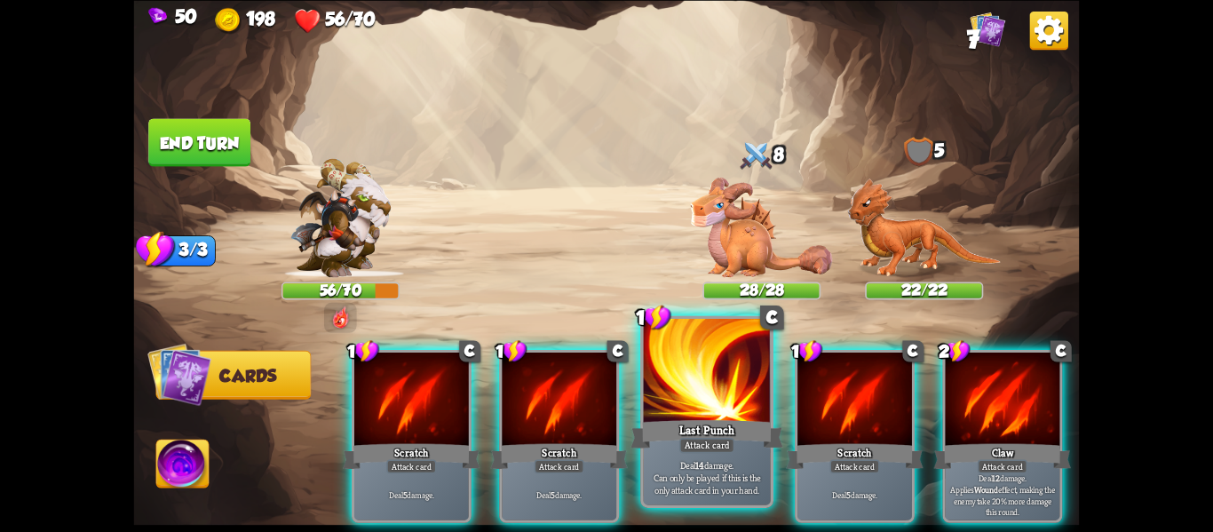
click at [732, 389] on div at bounding box center [707, 372] width 127 height 107
click at [680, 385] on div at bounding box center [707, 372] width 127 height 107
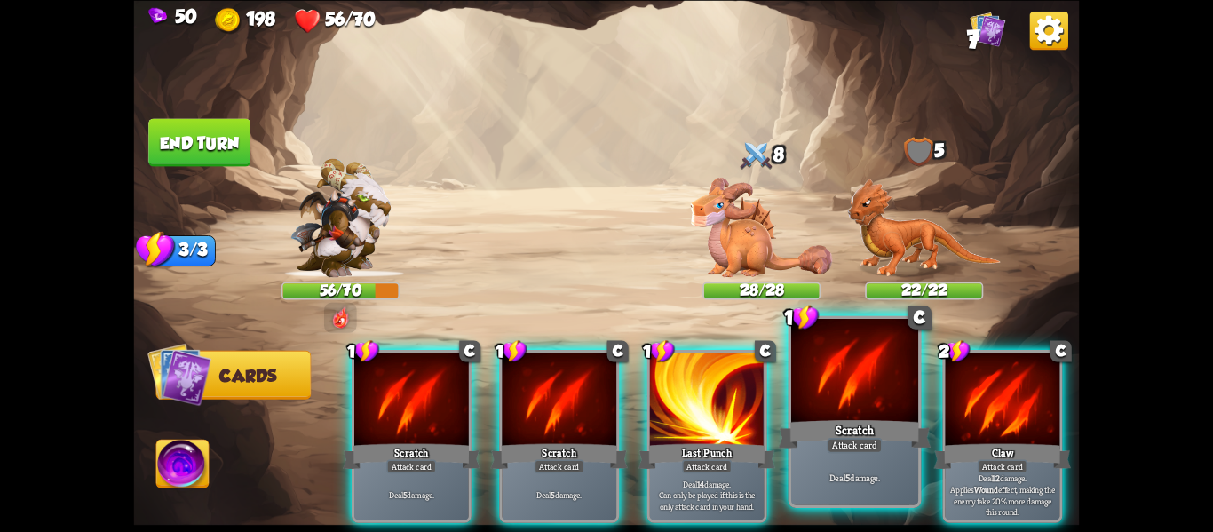
click at [866, 359] on div at bounding box center [855, 372] width 127 height 107
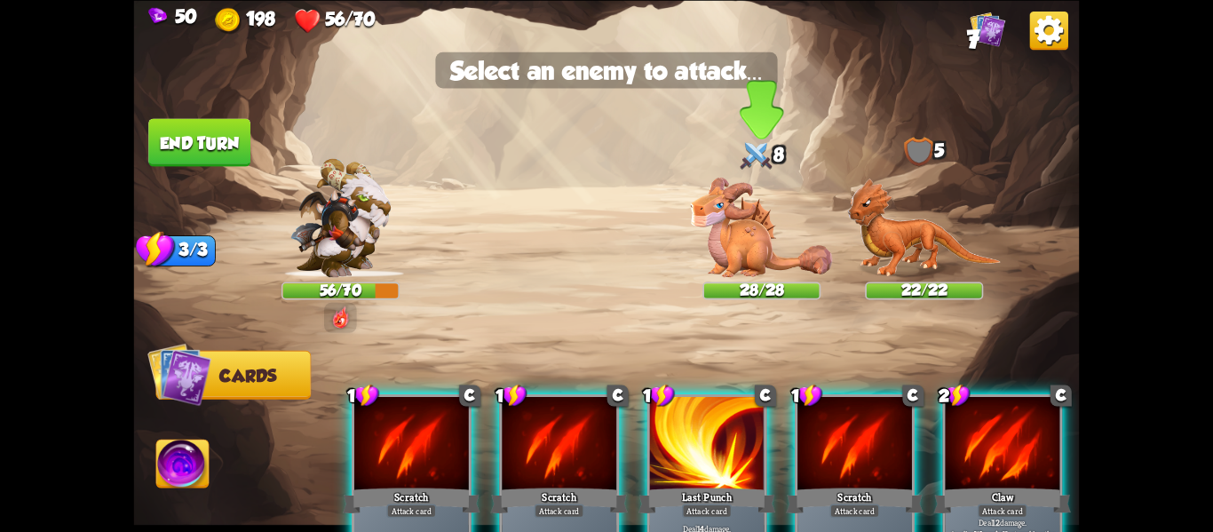
click at [735, 283] on div "28/28" at bounding box center [761, 290] width 115 height 15
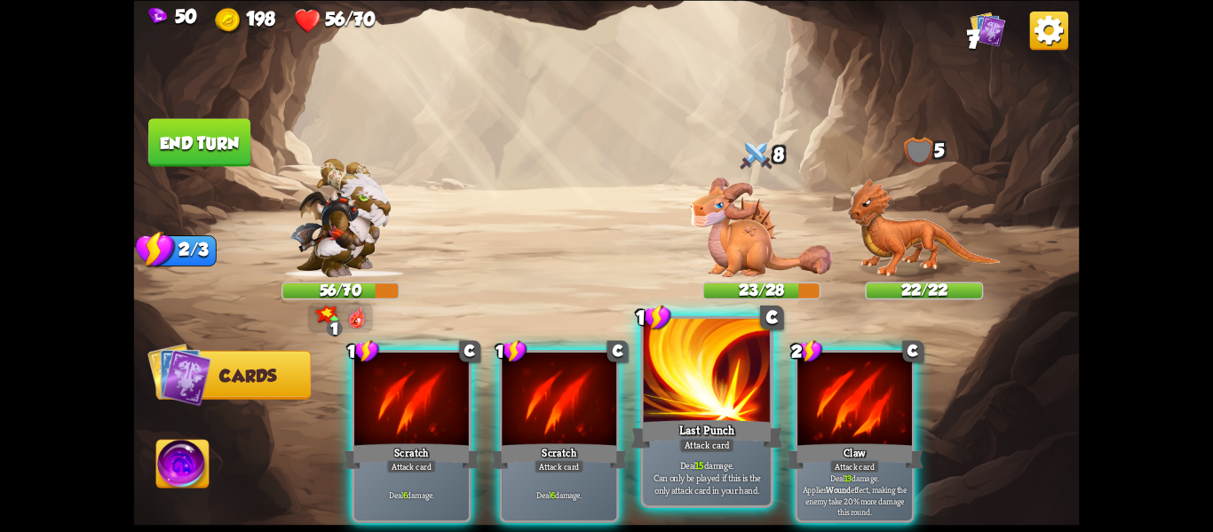
click at [680, 418] on div "Last Punch" at bounding box center [707, 434] width 153 height 34
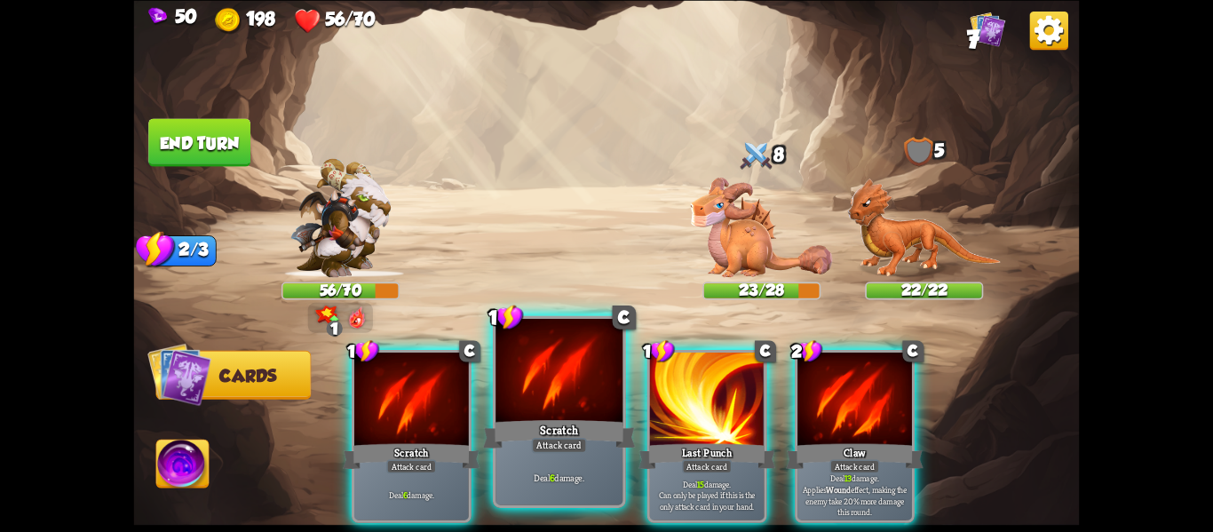
click at [602, 399] on div at bounding box center [559, 372] width 127 height 107
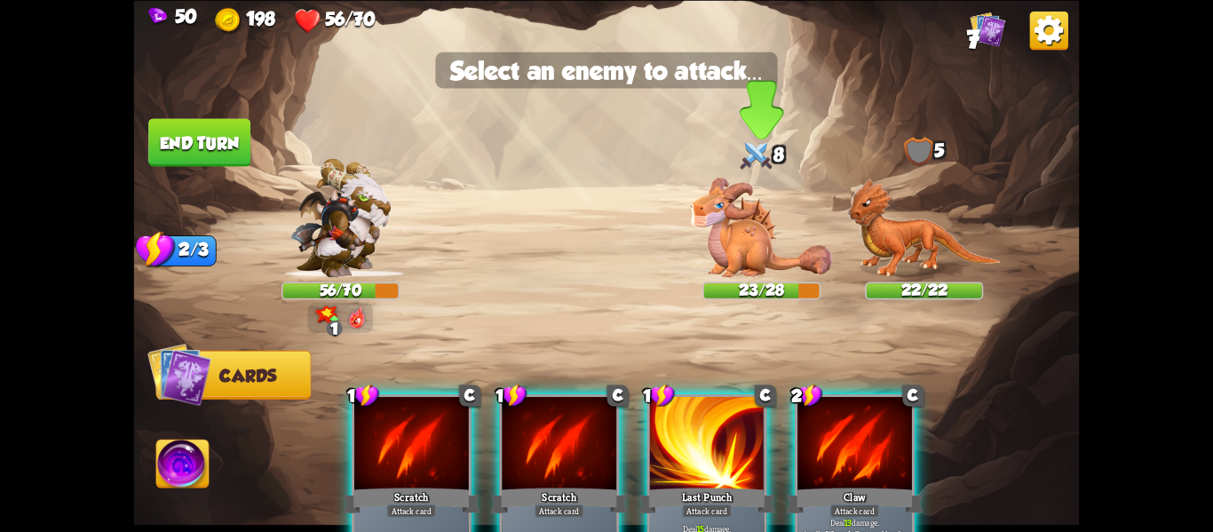
click at [758, 248] on img at bounding box center [762, 226] width 142 height 99
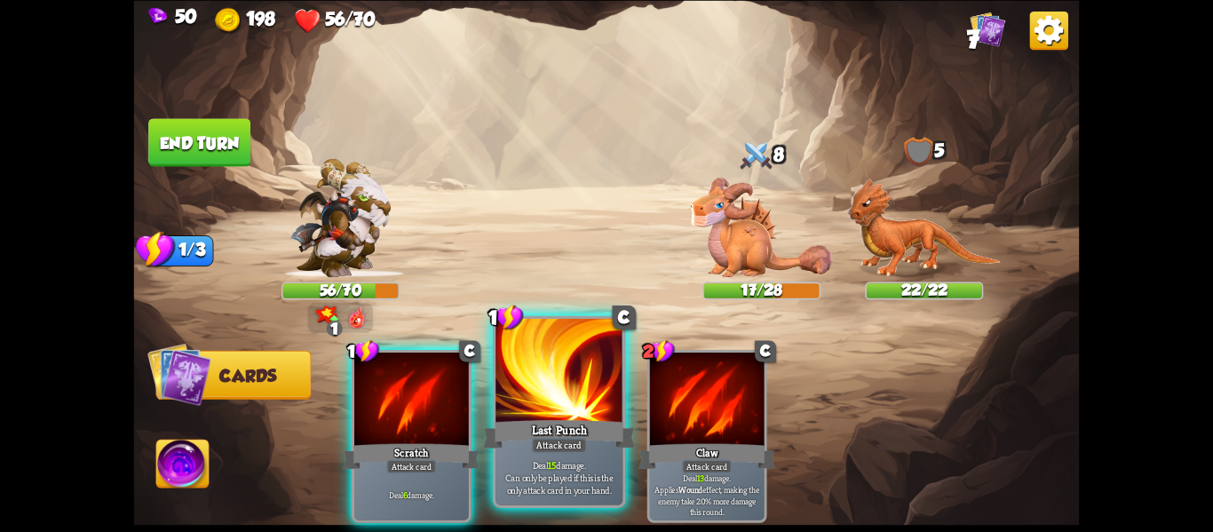
click at [544, 396] on div at bounding box center [559, 372] width 127 height 107
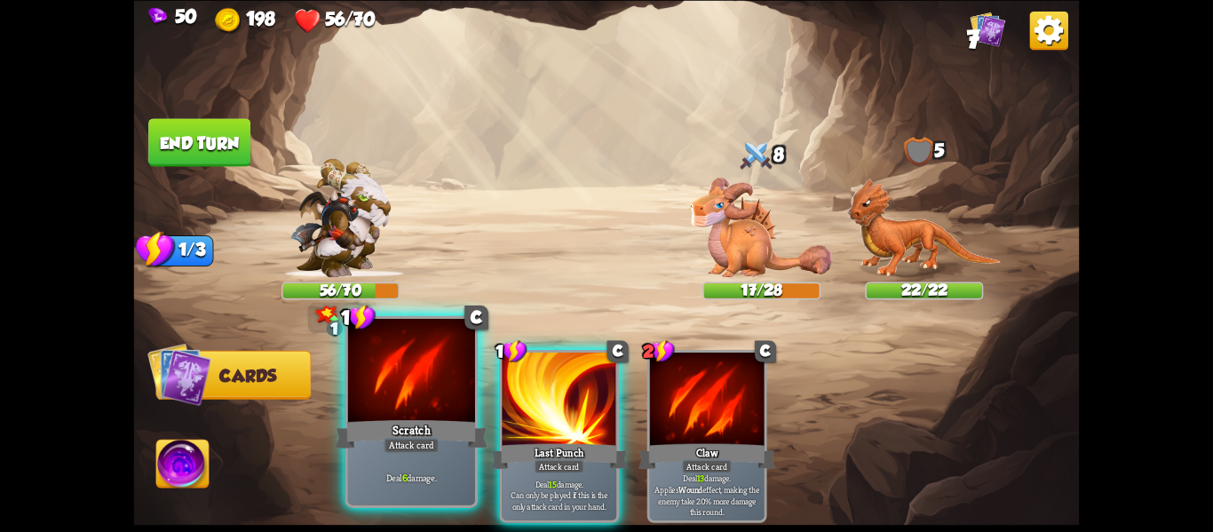
click at [447, 432] on div "Scratch" at bounding box center [412, 434] width 153 height 34
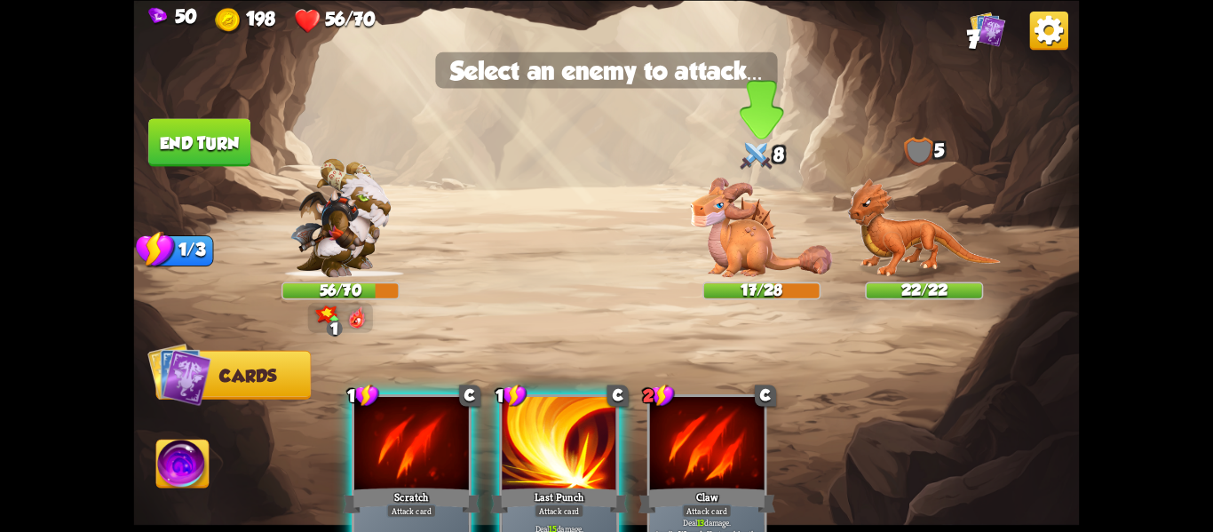
click at [743, 187] on img at bounding box center [762, 226] width 142 height 99
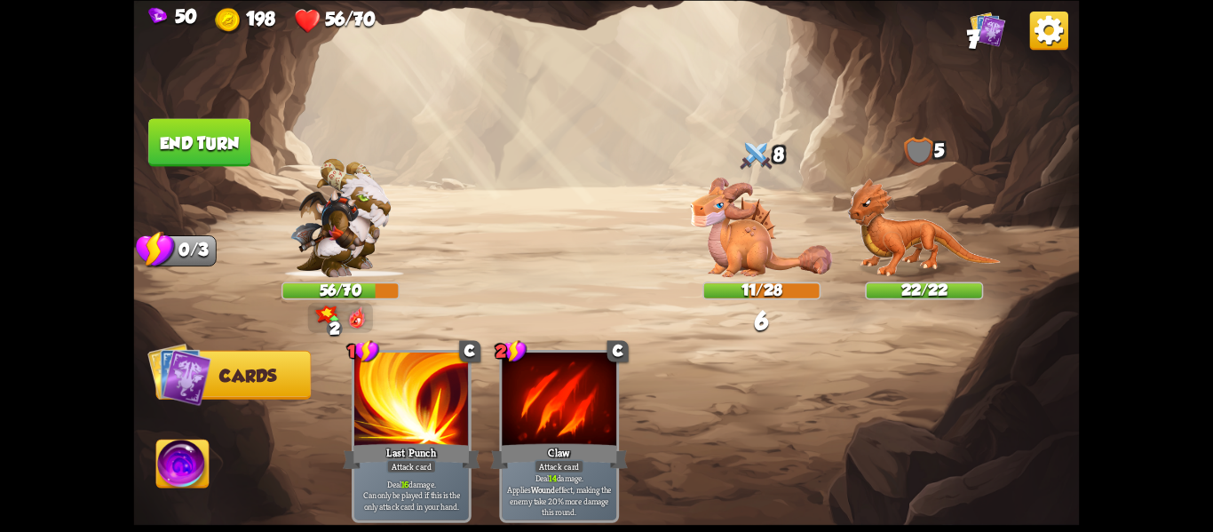
click at [250, 139] on button "End turn" at bounding box center [199, 142] width 102 height 48
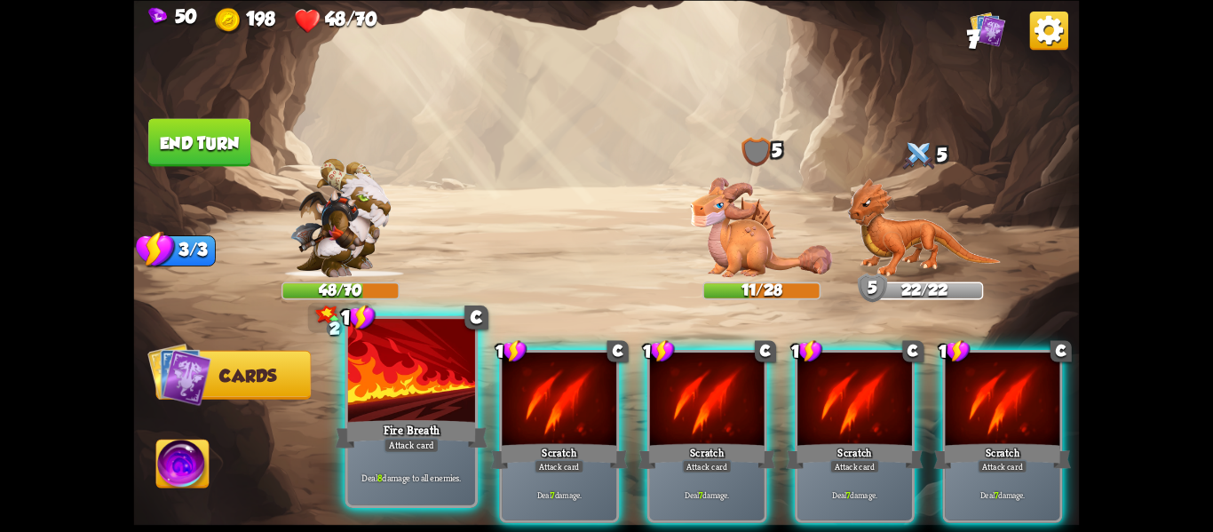
click at [413, 386] on div at bounding box center [411, 372] width 127 height 107
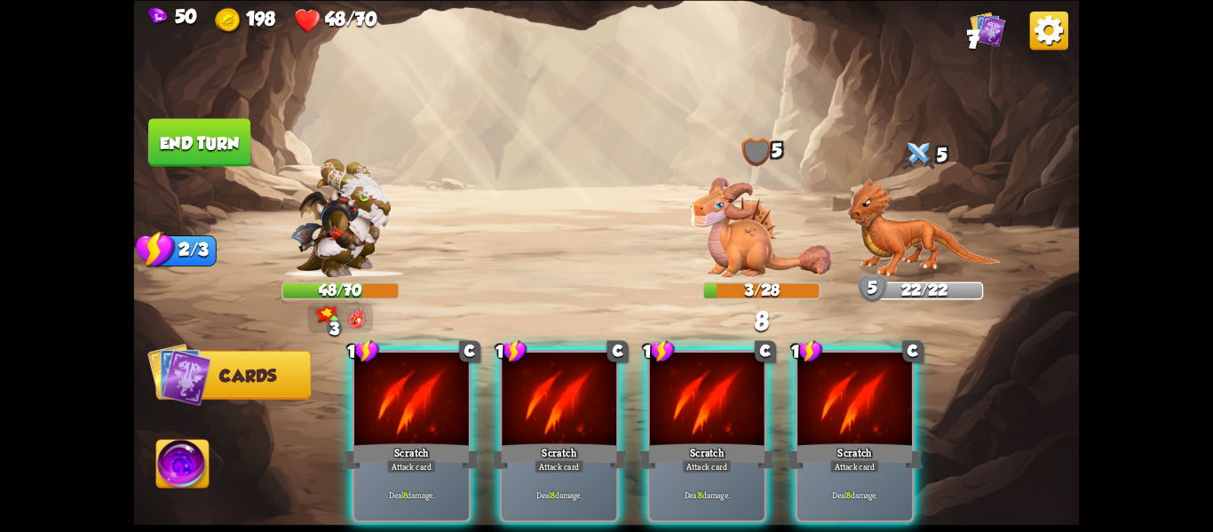
click at [765, 188] on img at bounding box center [762, 226] width 142 height 99
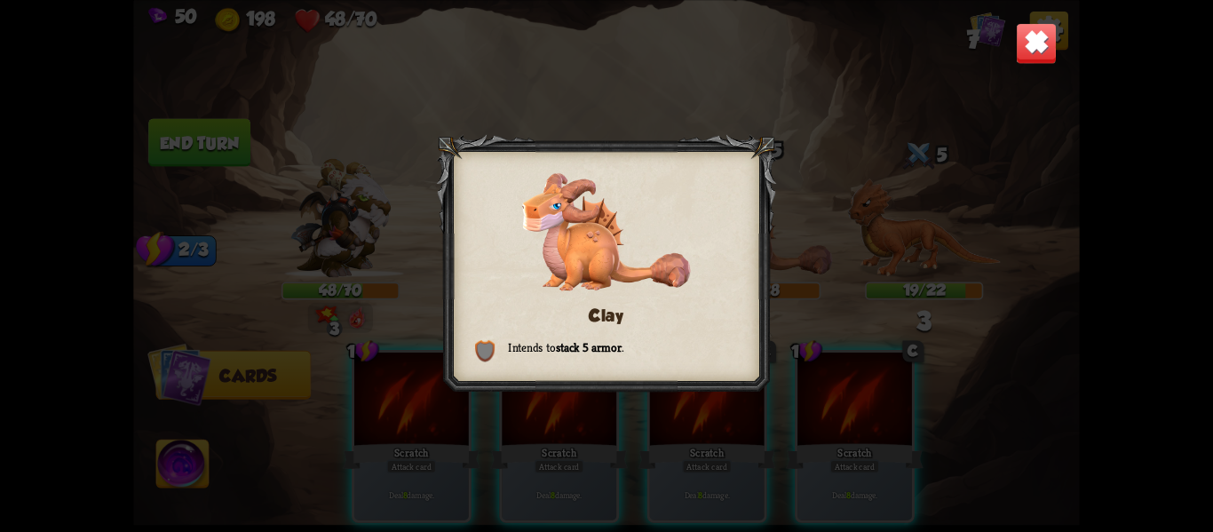
click at [731, 195] on div at bounding box center [607, 266] width 340 height 264
click at [890, 267] on div "Clay Intends to stack 5 armor ." at bounding box center [607, 266] width 946 height 532
click at [1040, 59] on img at bounding box center [1037, 43] width 42 height 42
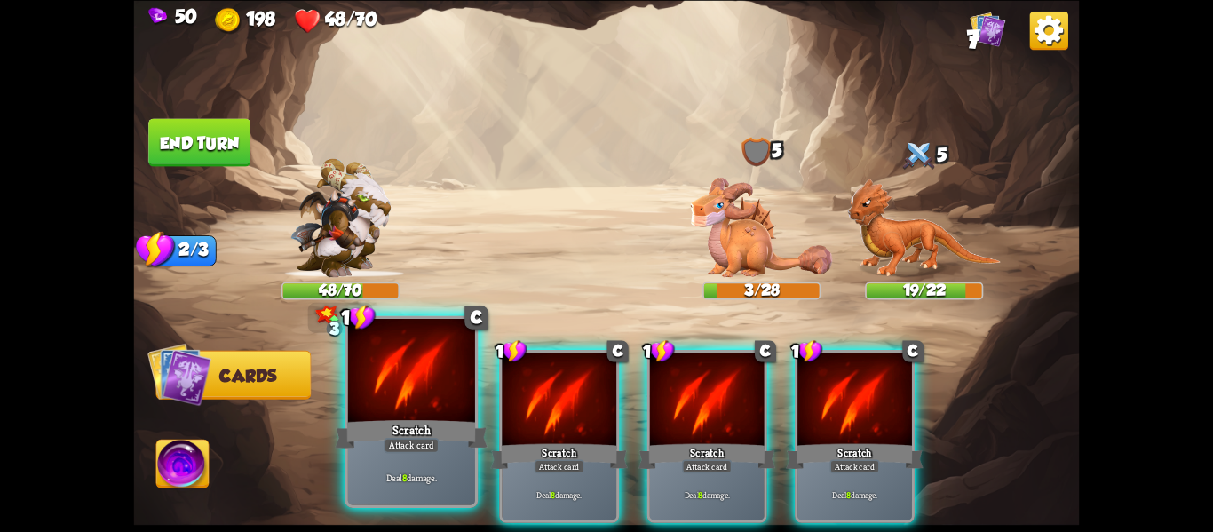
click at [450, 423] on div "Scratch" at bounding box center [412, 434] width 153 height 34
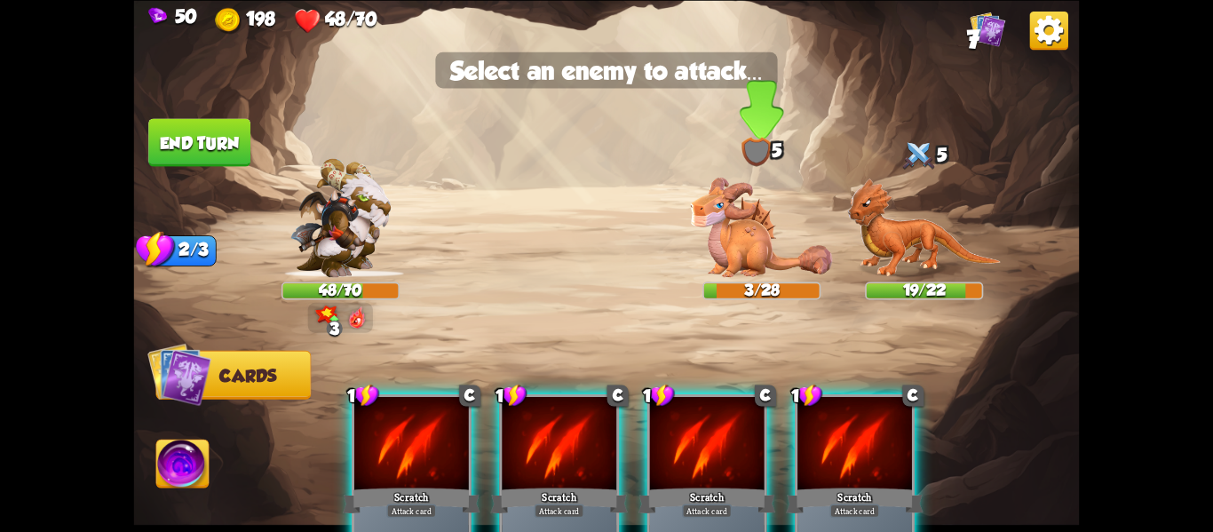
click at [740, 262] on img at bounding box center [762, 226] width 142 height 99
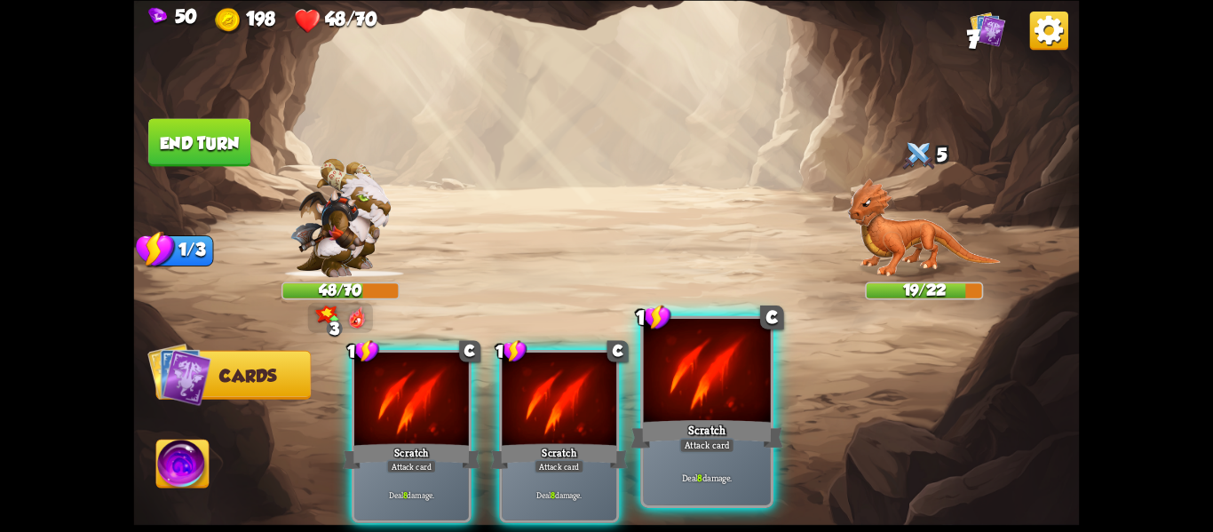
click at [736, 352] on div at bounding box center [707, 372] width 127 height 107
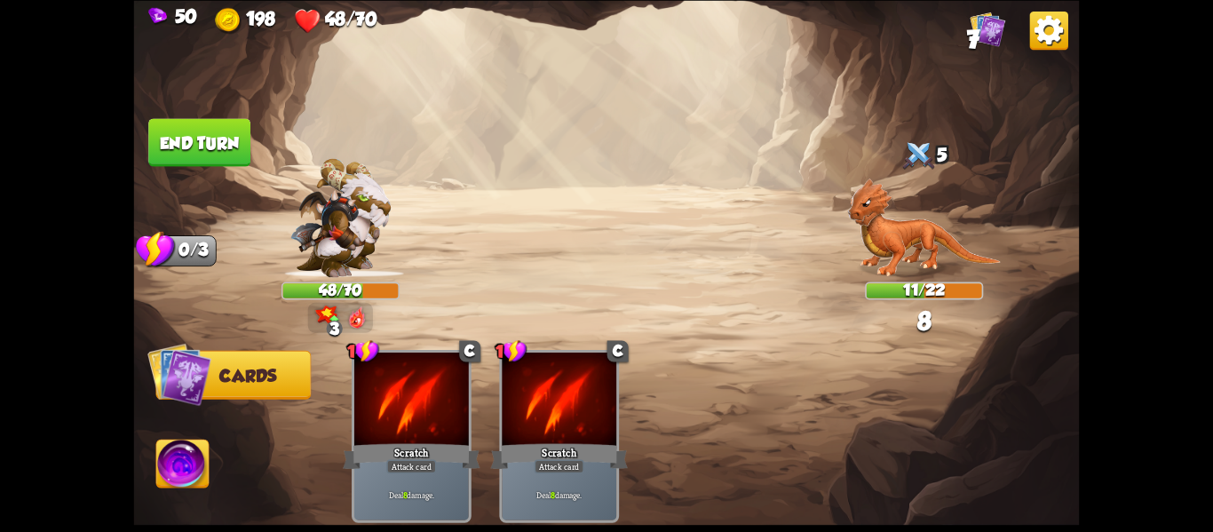
click at [919, 244] on img at bounding box center [924, 227] width 154 height 99
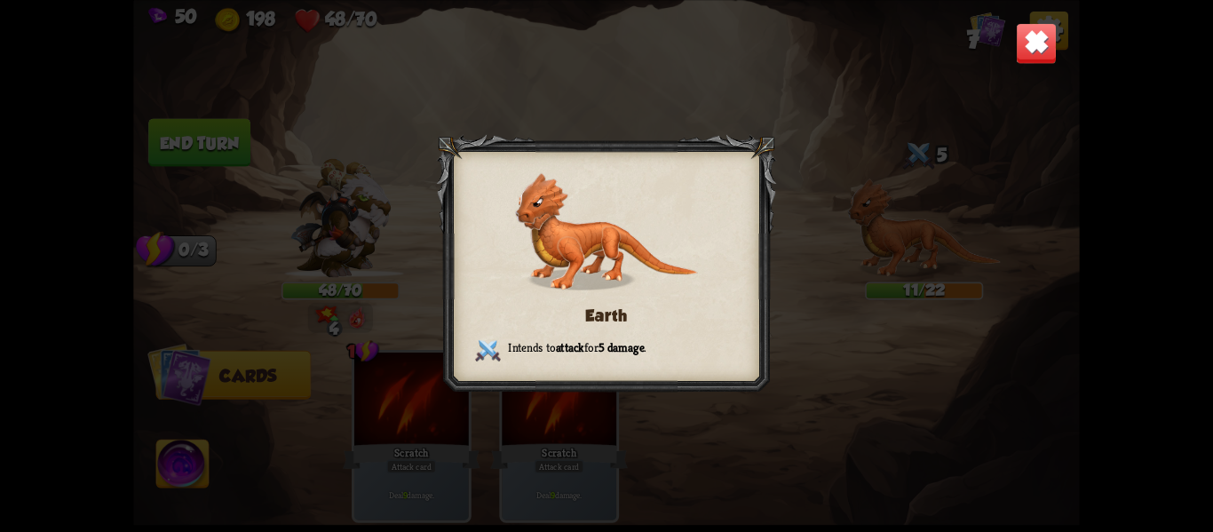
click at [727, 304] on div at bounding box center [607, 266] width 340 height 264
click at [799, 272] on div "Earth Intends to attack for 5 damage ." at bounding box center [607, 266] width 946 height 532
click at [1025, 56] on img at bounding box center [1037, 43] width 42 height 42
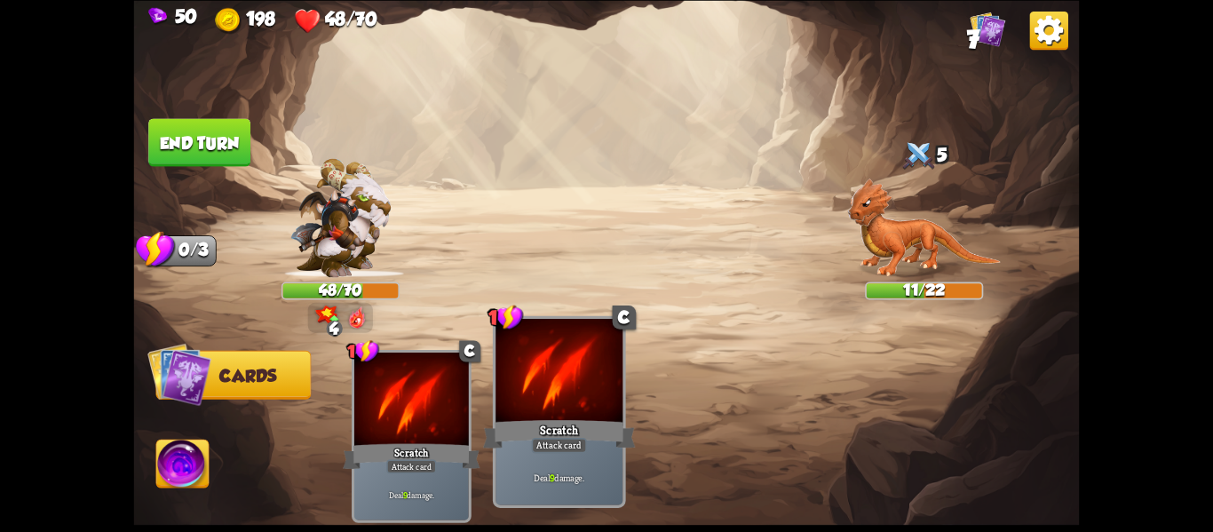
click at [518, 358] on div at bounding box center [559, 372] width 127 height 107
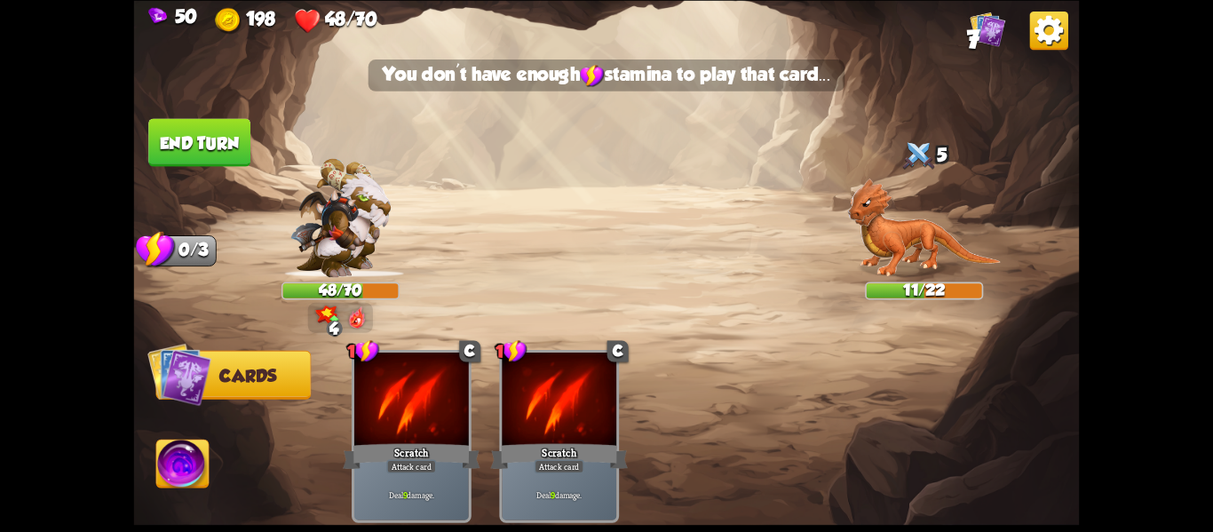
click at [235, 143] on button "End turn" at bounding box center [199, 142] width 102 height 48
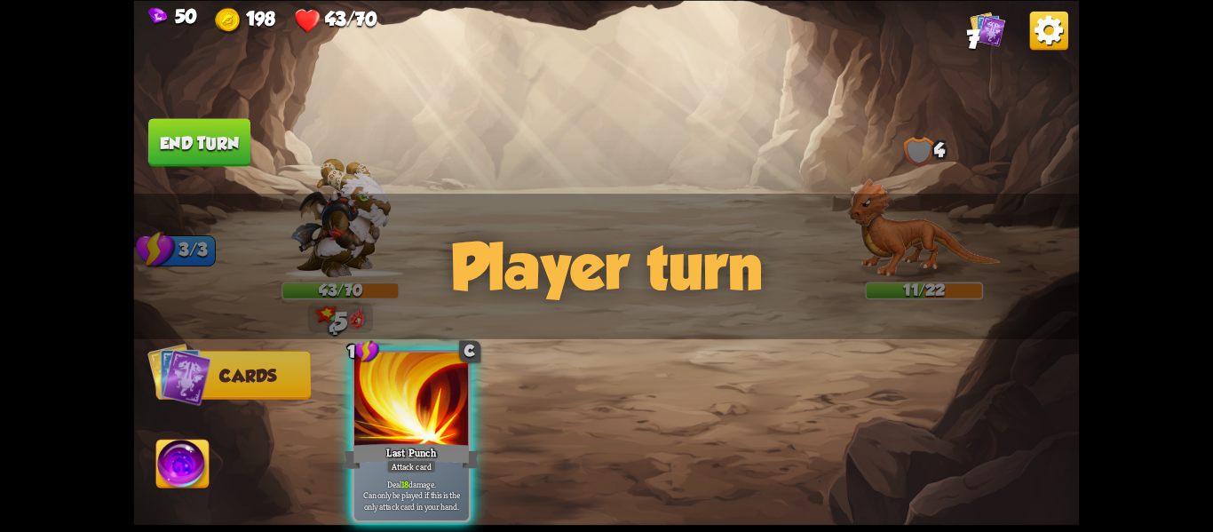
click at [725, 217] on div "Player turn" at bounding box center [607, 267] width 946 height 146
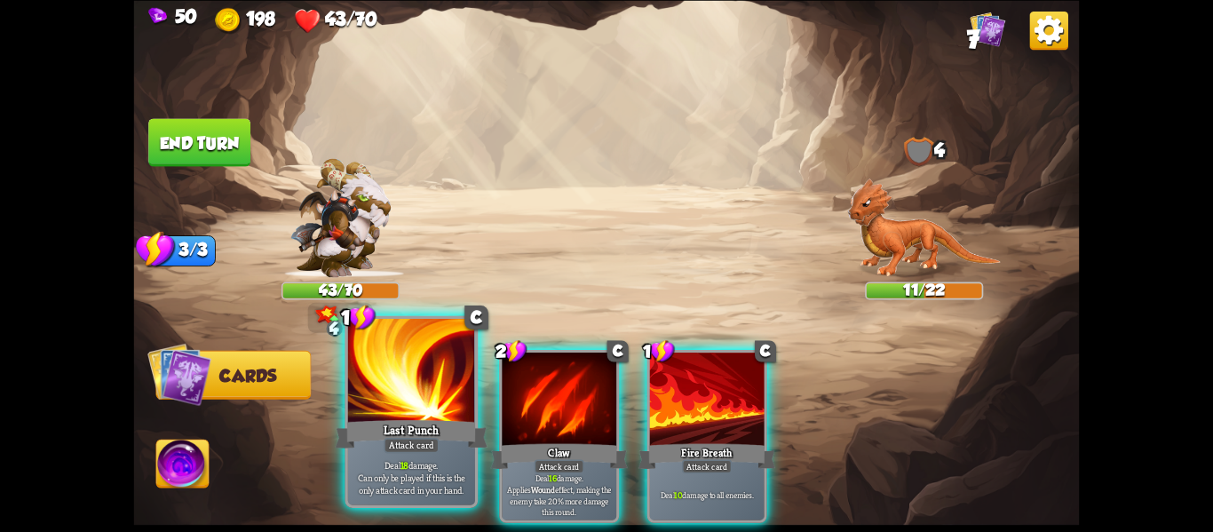
click at [423, 366] on div at bounding box center [411, 372] width 127 height 107
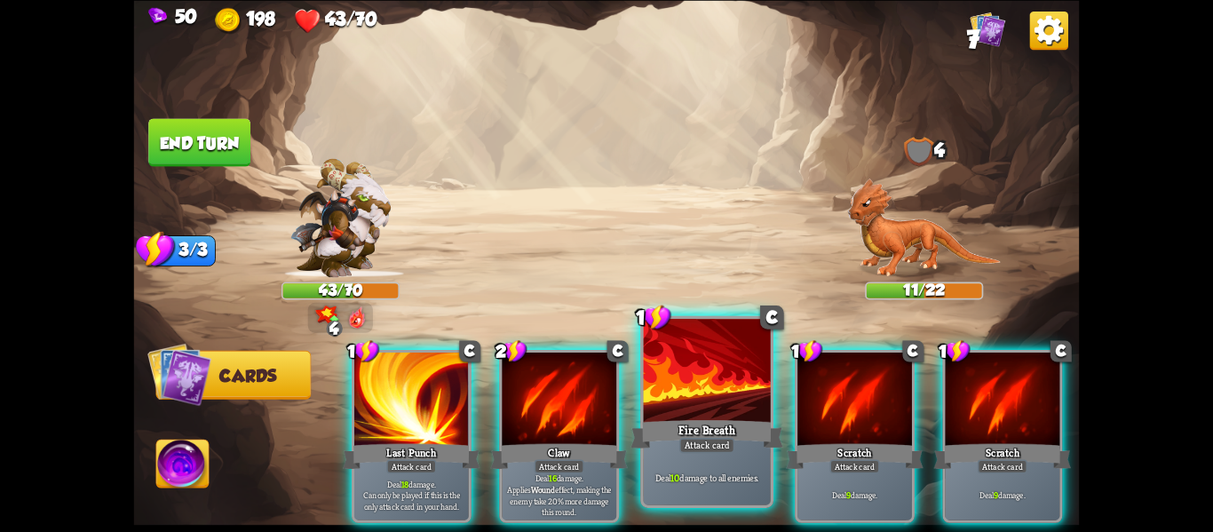
click at [734, 378] on div at bounding box center [707, 372] width 127 height 107
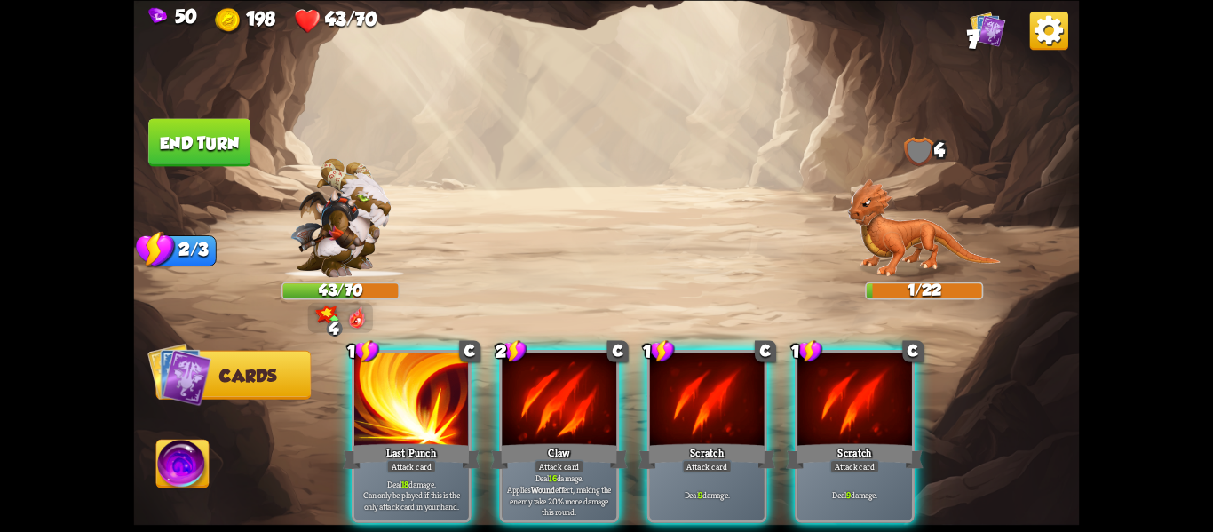
click at [680, 263] on img at bounding box center [607, 266] width 946 height 532
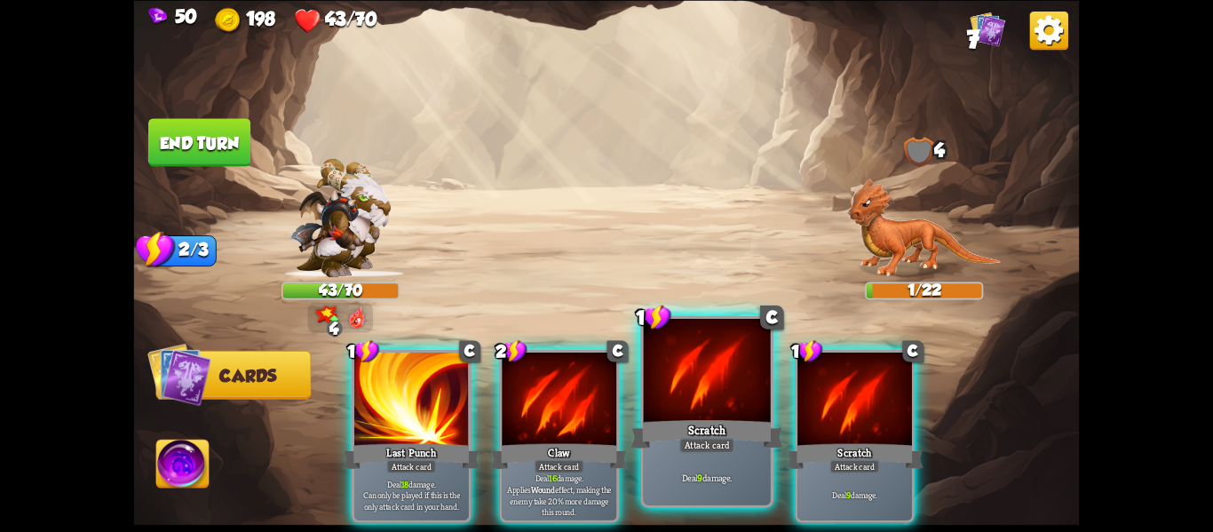
click at [675, 436] on div "Scratch" at bounding box center [707, 434] width 153 height 34
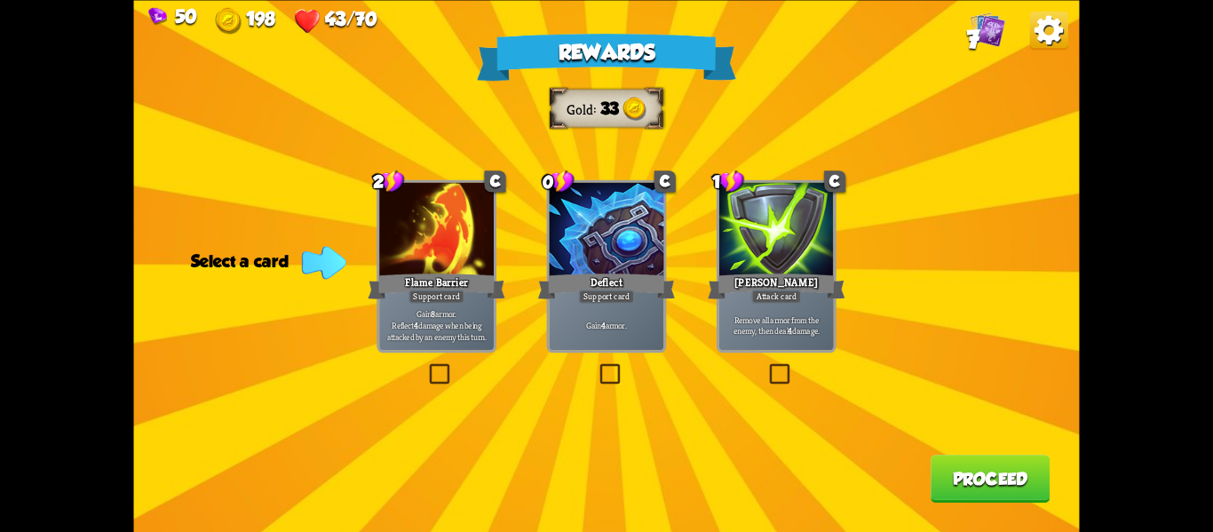
click at [768, 337] on div "Remove all armor from the enemy, then deal 4 damage." at bounding box center [777, 325] width 115 height 50
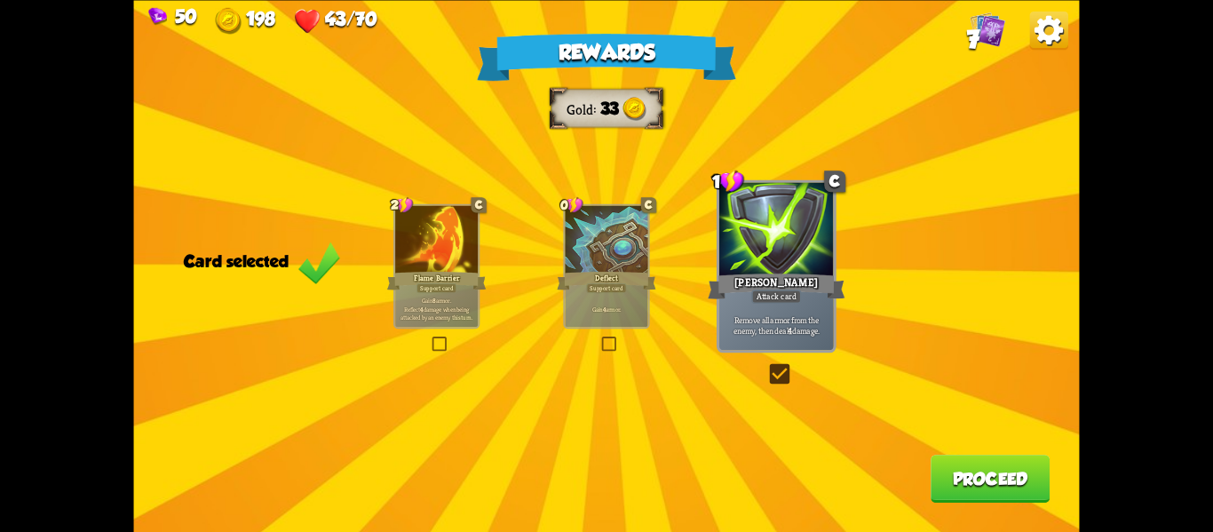
click at [955, 493] on button "Proceed" at bounding box center [990, 479] width 119 height 48
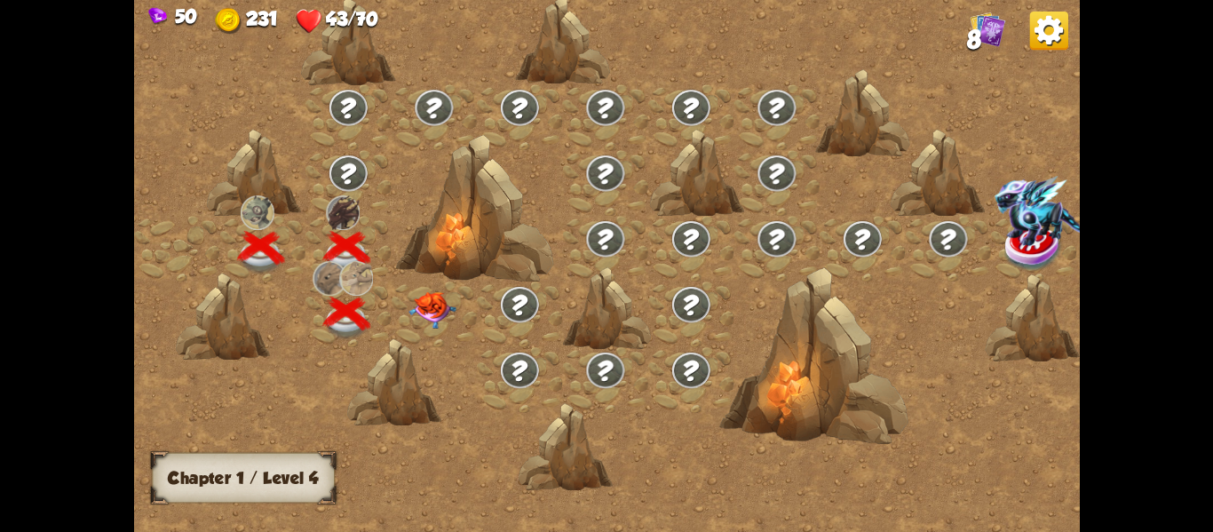
click at [417, 303] on img at bounding box center [432, 309] width 47 height 37
